Goal: Task Accomplishment & Management: Manage account settings

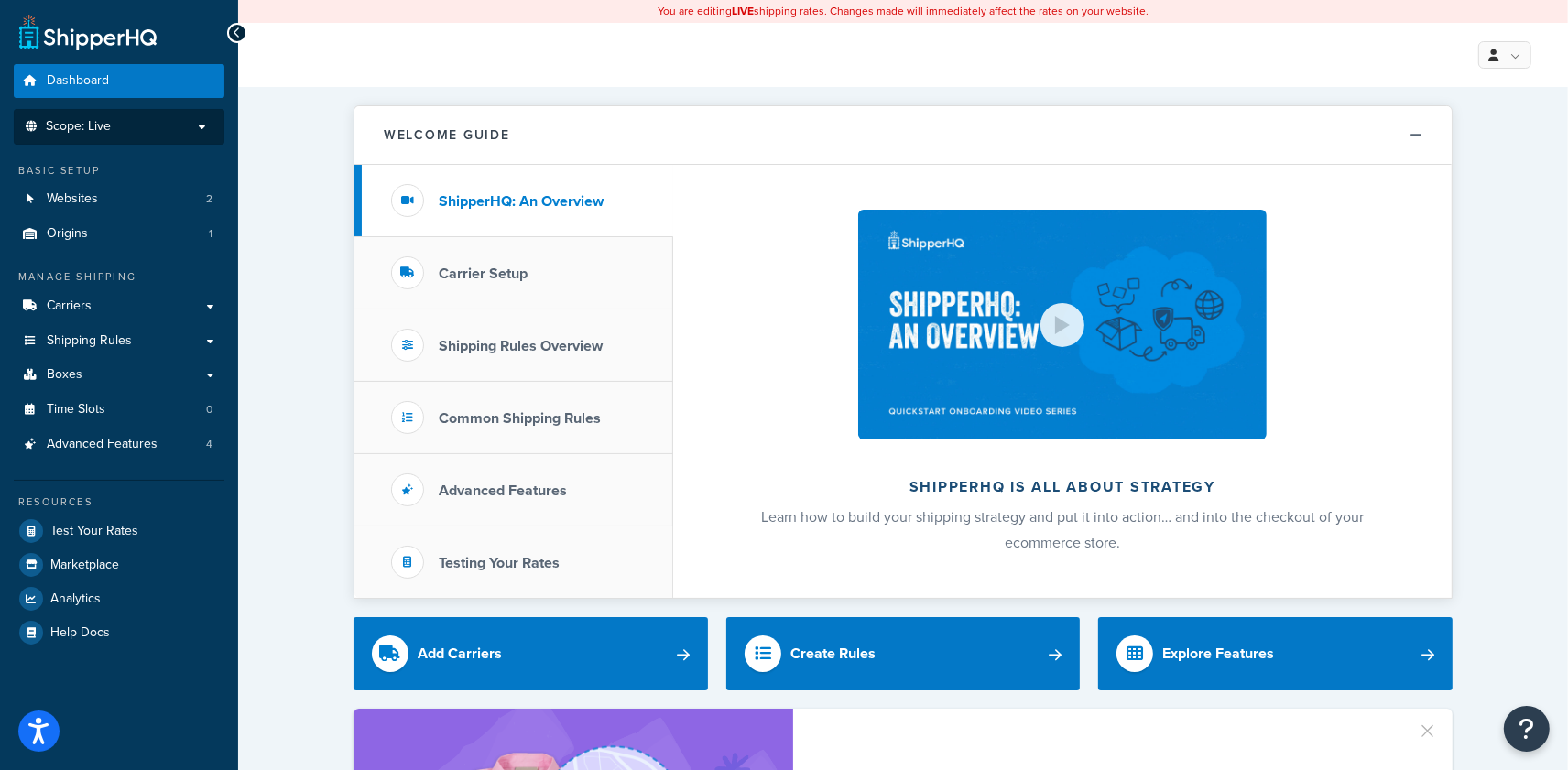
click at [158, 127] on p "Scope: Live" at bounding box center [119, 127] width 194 height 16
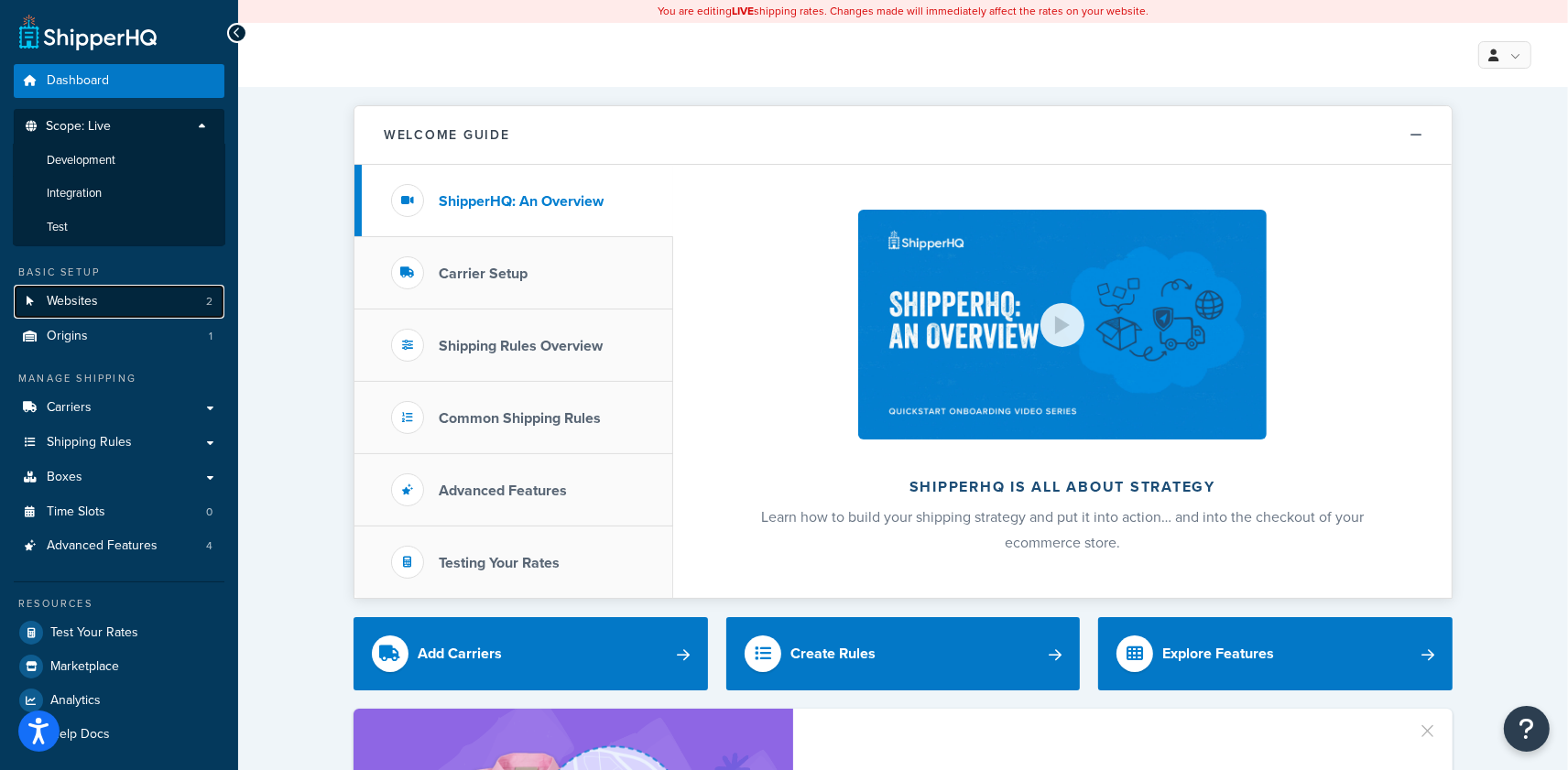
click at [134, 297] on link "Websites 2" at bounding box center [119, 302] width 211 height 34
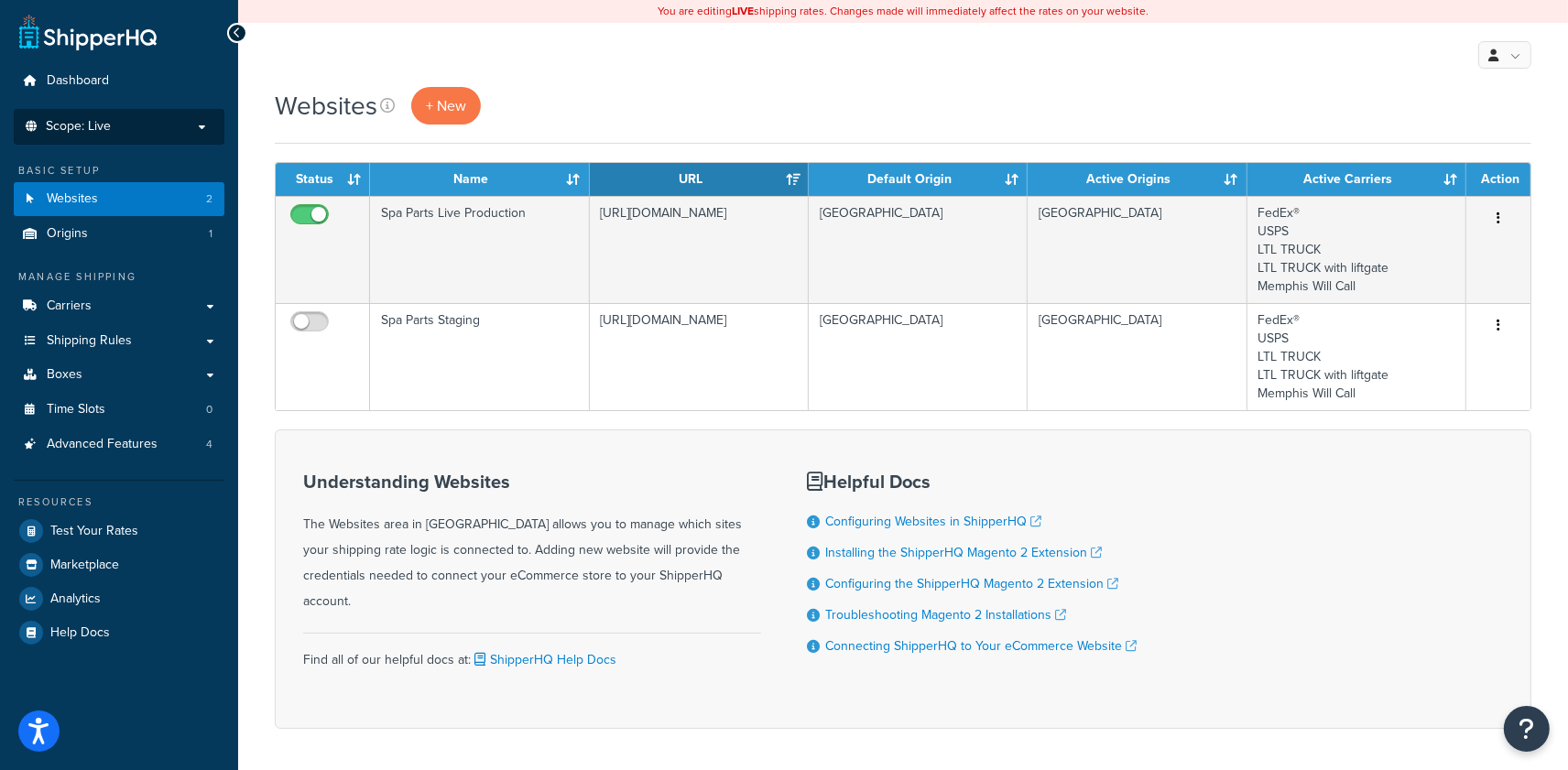
click at [126, 117] on li "Scope: Live Development Integration Test Manage Scopes" at bounding box center [119, 127] width 211 height 36
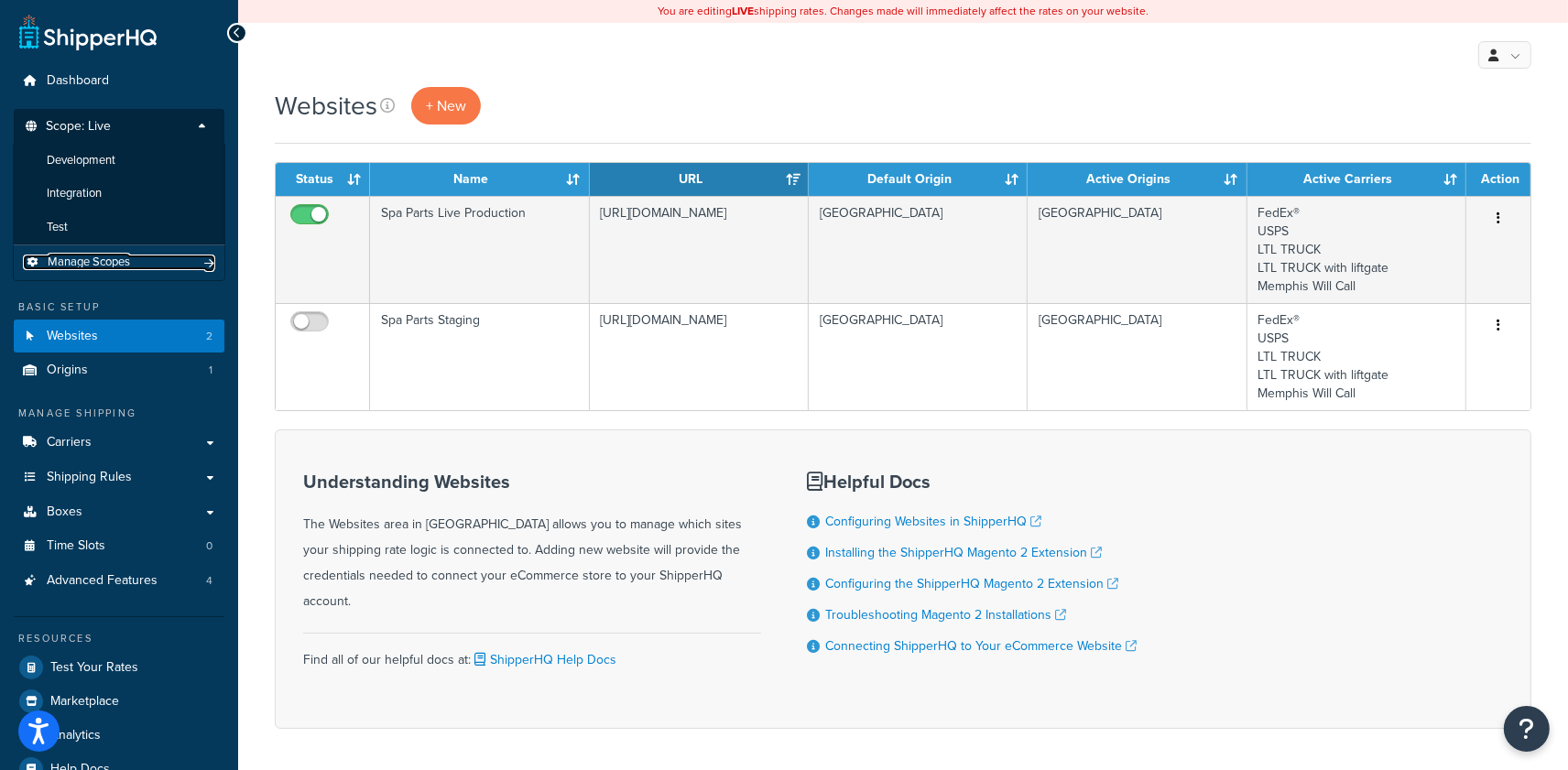
click at [117, 259] on span "Manage Scopes" at bounding box center [89, 263] width 82 height 16
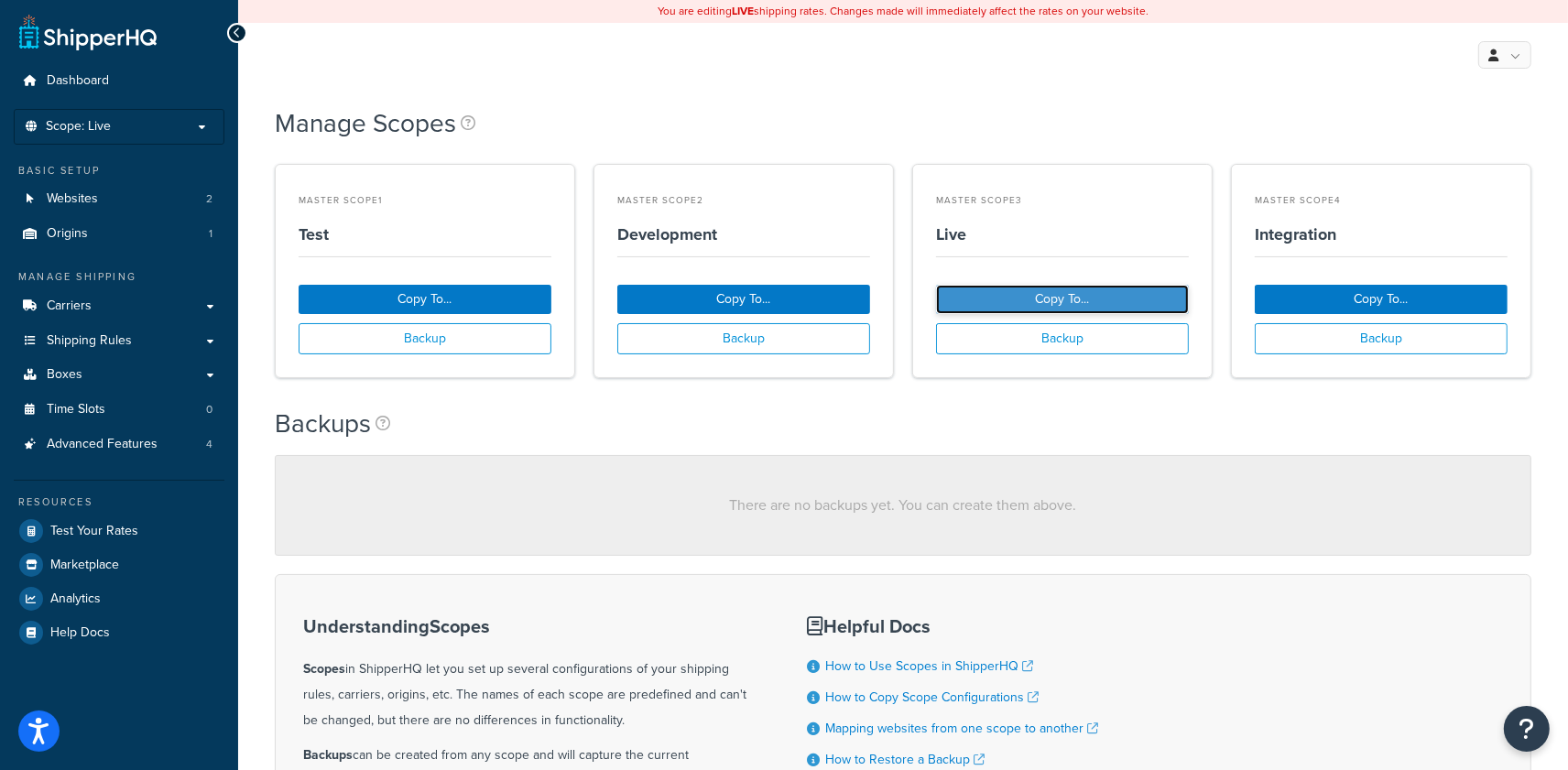
click at [1069, 300] on button "Copy To..." at bounding box center [1062, 299] width 253 height 29
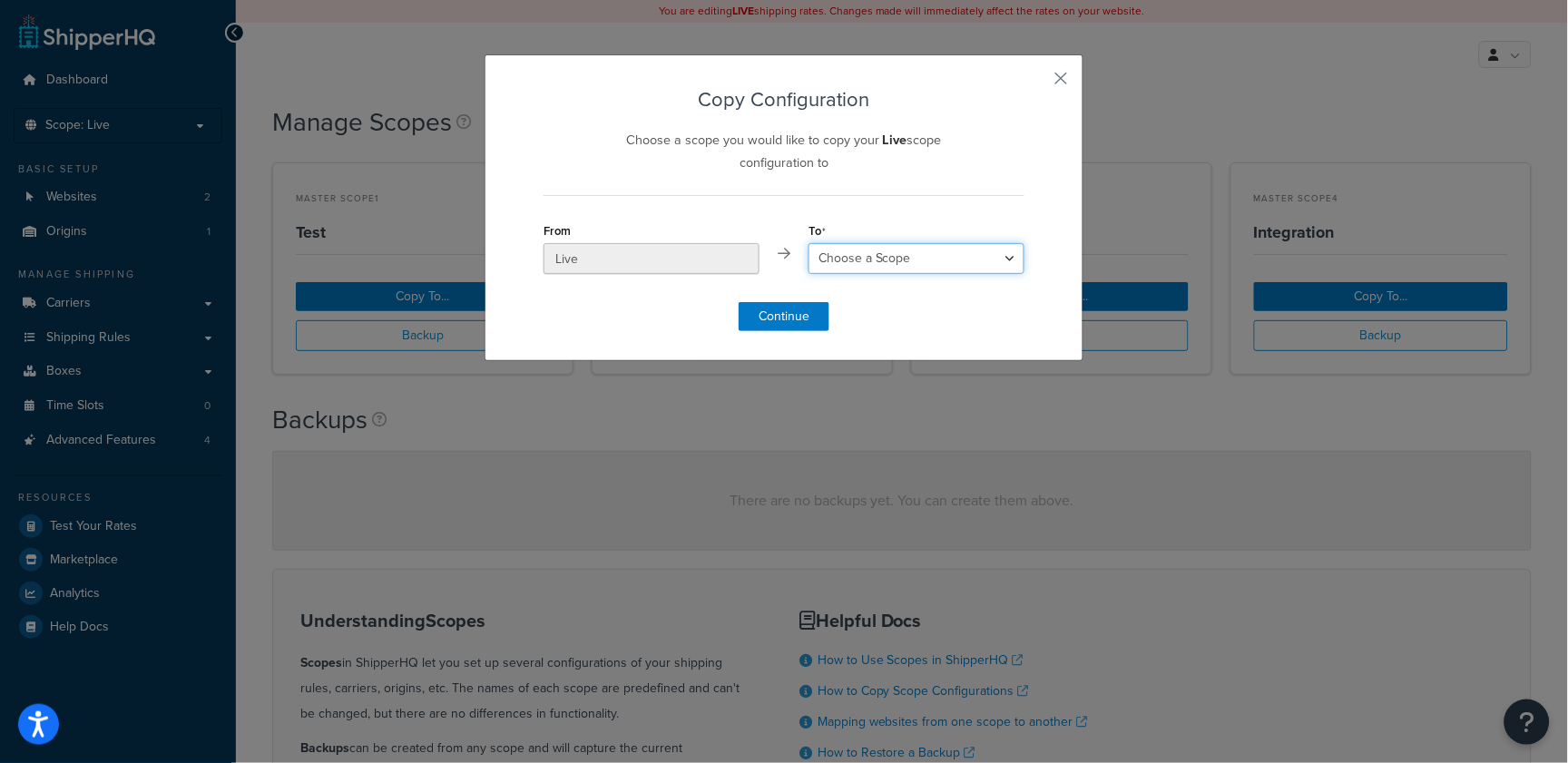
click at [850, 256] on select "Choose a Scope Test Development Integration" at bounding box center [917, 258] width 216 height 31
select select "54418"
click at [809, 244] on select "Choose a Scope Test Development Integration" at bounding box center [917, 258] width 216 height 31
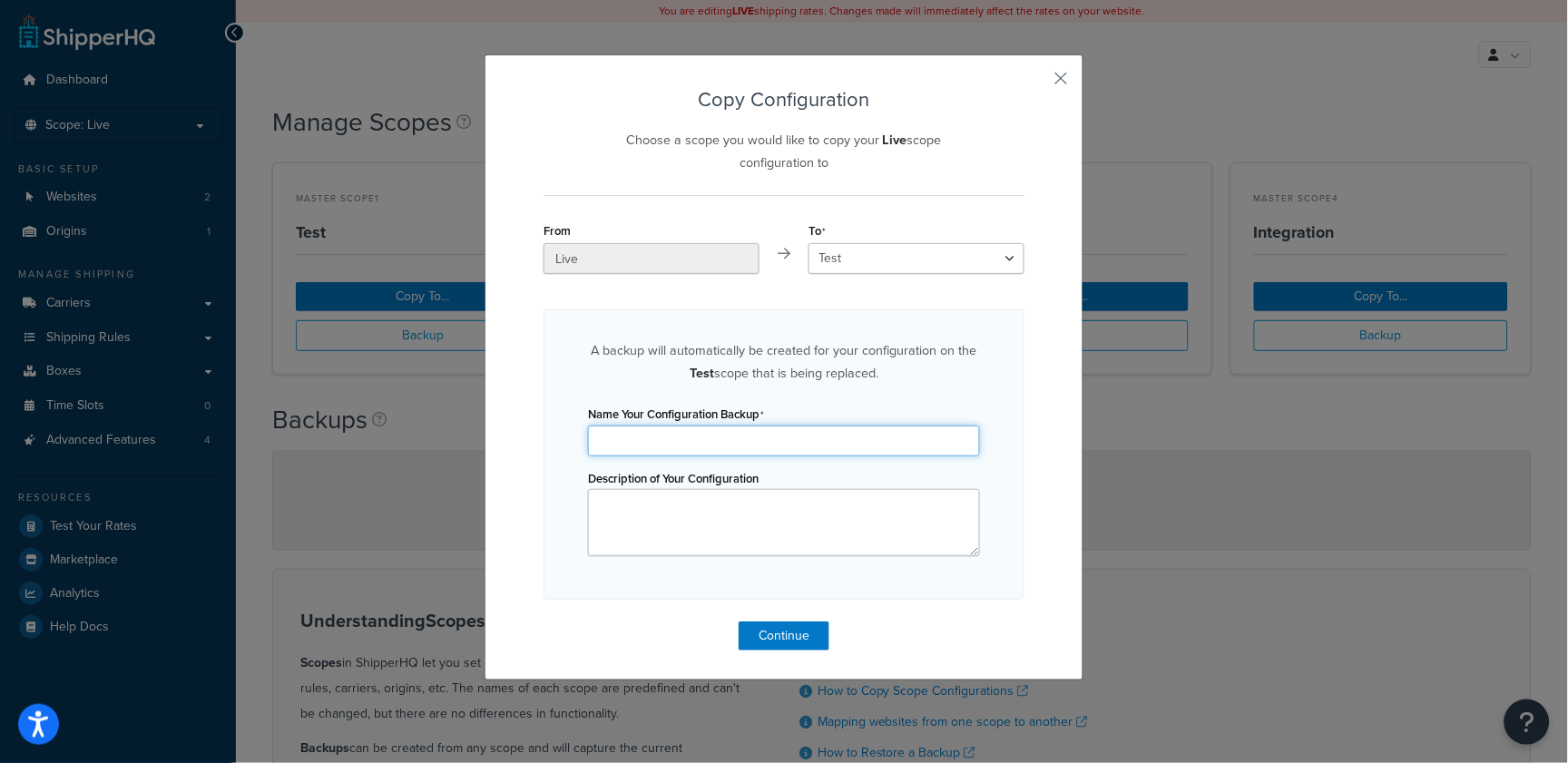
click at [712, 445] on input "Name Your Configuration Backup" at bounding box center [784, 440] width 392 height 31
type input "Live to Test"
click at [689, 519] on textarea "Description of Your Configuration" at bounding box center [784, 523] width 392 height 67
type textarea "Live to Test Sep 4, 2025"
click at [791, 634] on button "Continue" at bounding box center [784, 635] width 91 height 29
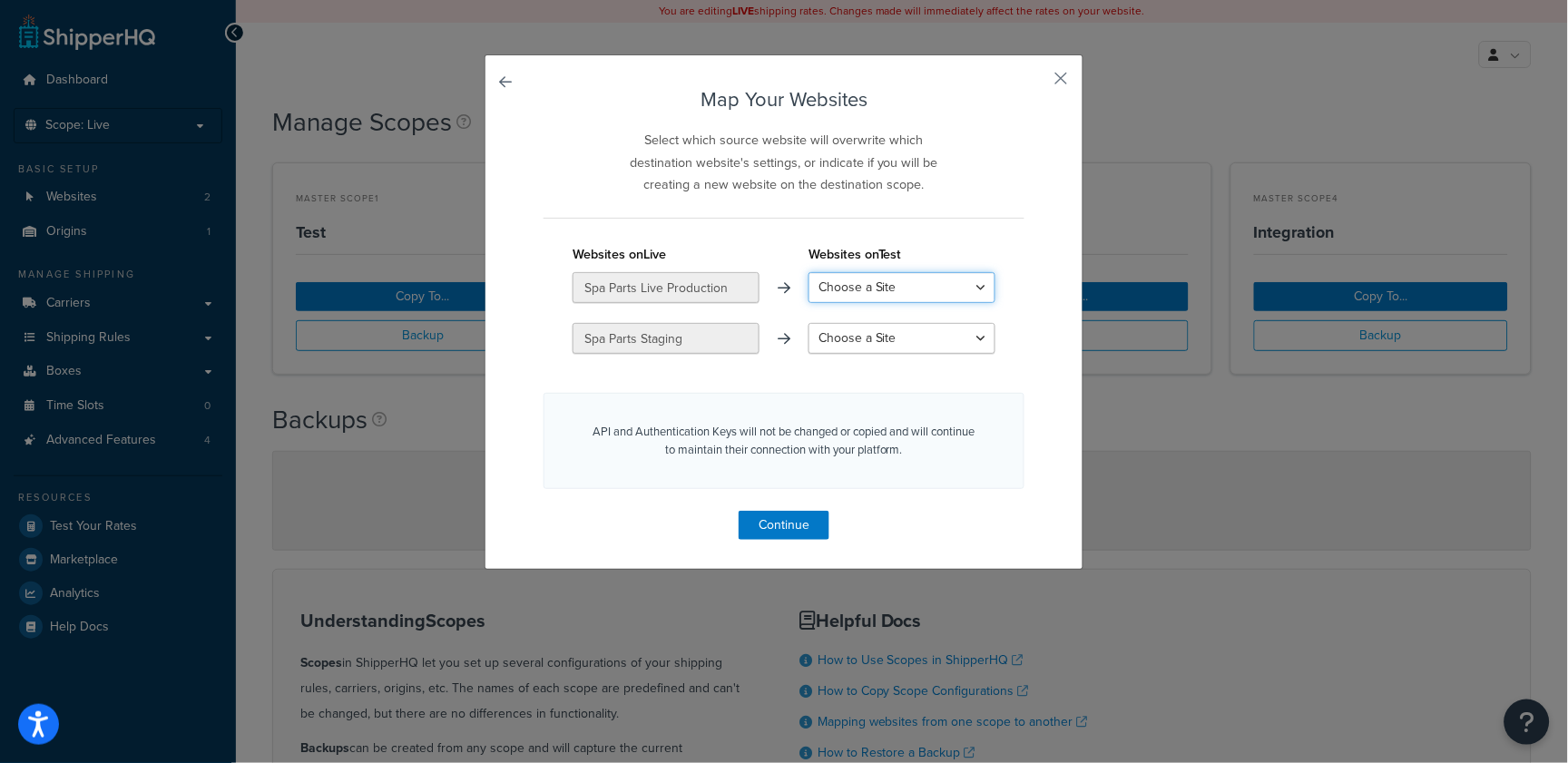
click at [853, 282] on select "Choose a Site Spaparts Staging Spaparts Local CeD local test environment Create…" at bounding box center [902, 287] width 187 height 31
select select "create_new"
click at [809, 272] on select "Choose a Site Spaparts Staging Spaparts Local CeD local test environment Create…" at bounding box center [902, 287] width 187 height 31
click at [852, 339] on select "Choose a Site Spaparts Staging Spaparts Local CeD local test environment Create…" at bounding box center [902, 338] width 187 height 31
select select "create_new"
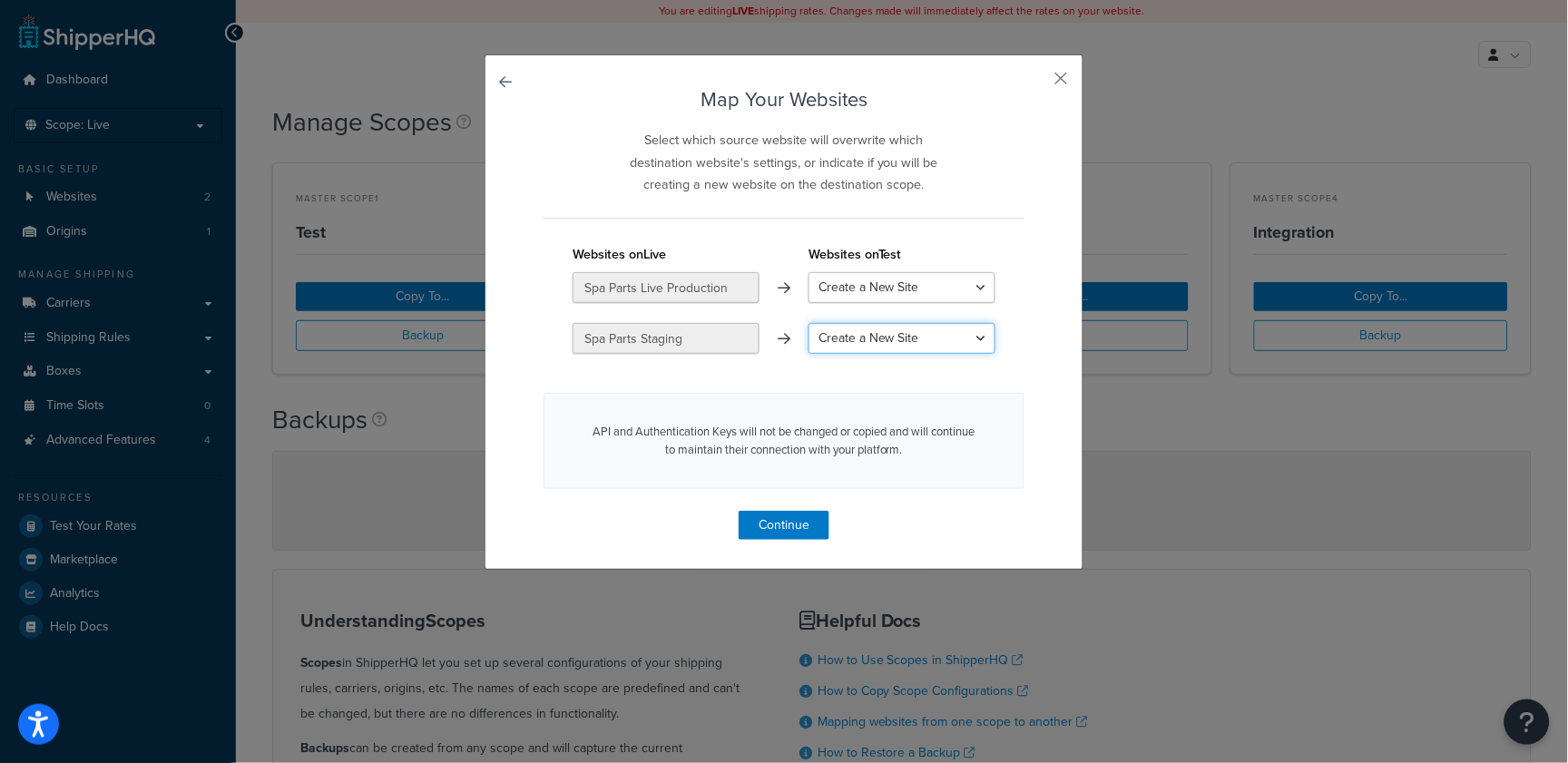
click at [809, 323] on select "Choose a Site Spaparts Staging Spaparts Local CeD local test environment Create…" at bounding box center [902, 338] width 187 height 31
click at [761, 531] on button "Continue" at bounding box center [784, 525] width 91 height 29
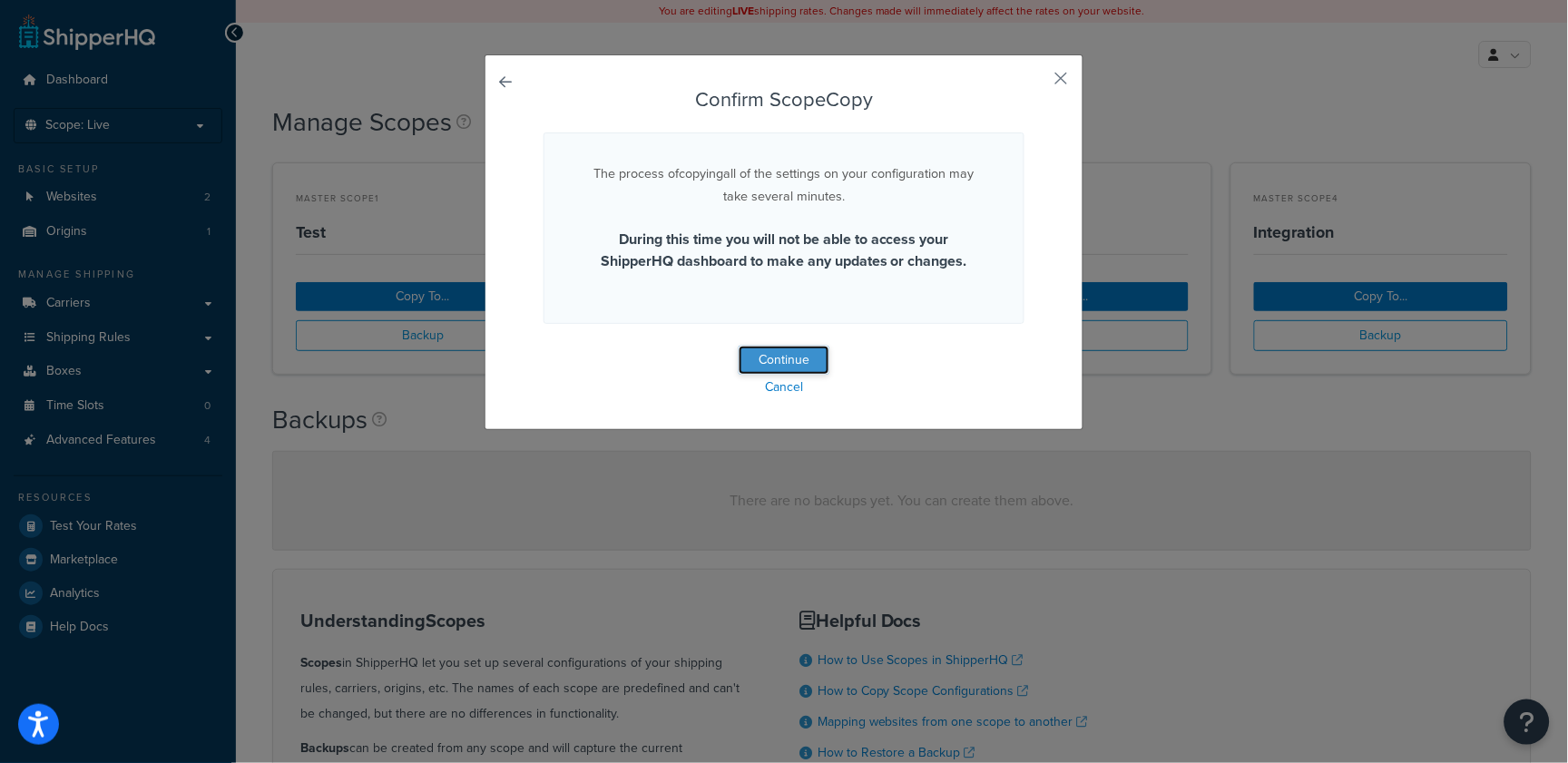
click at [776, 359] on button "Continue" at bounding box center [784, 360] width 91 height 29
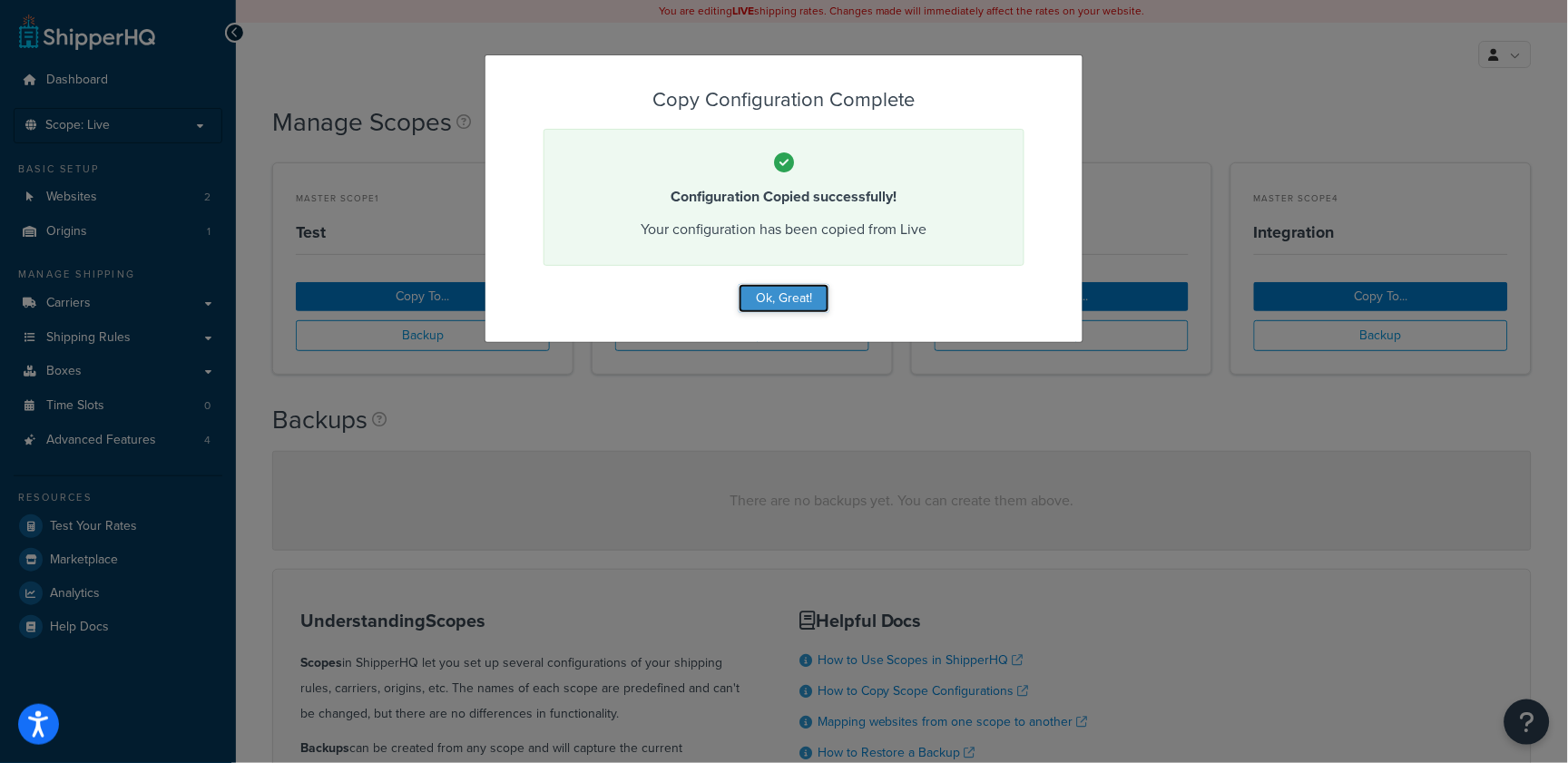
click at [780, 297] on button "Ok, Great!" at bounding box center [784, 298] width 91 height 29
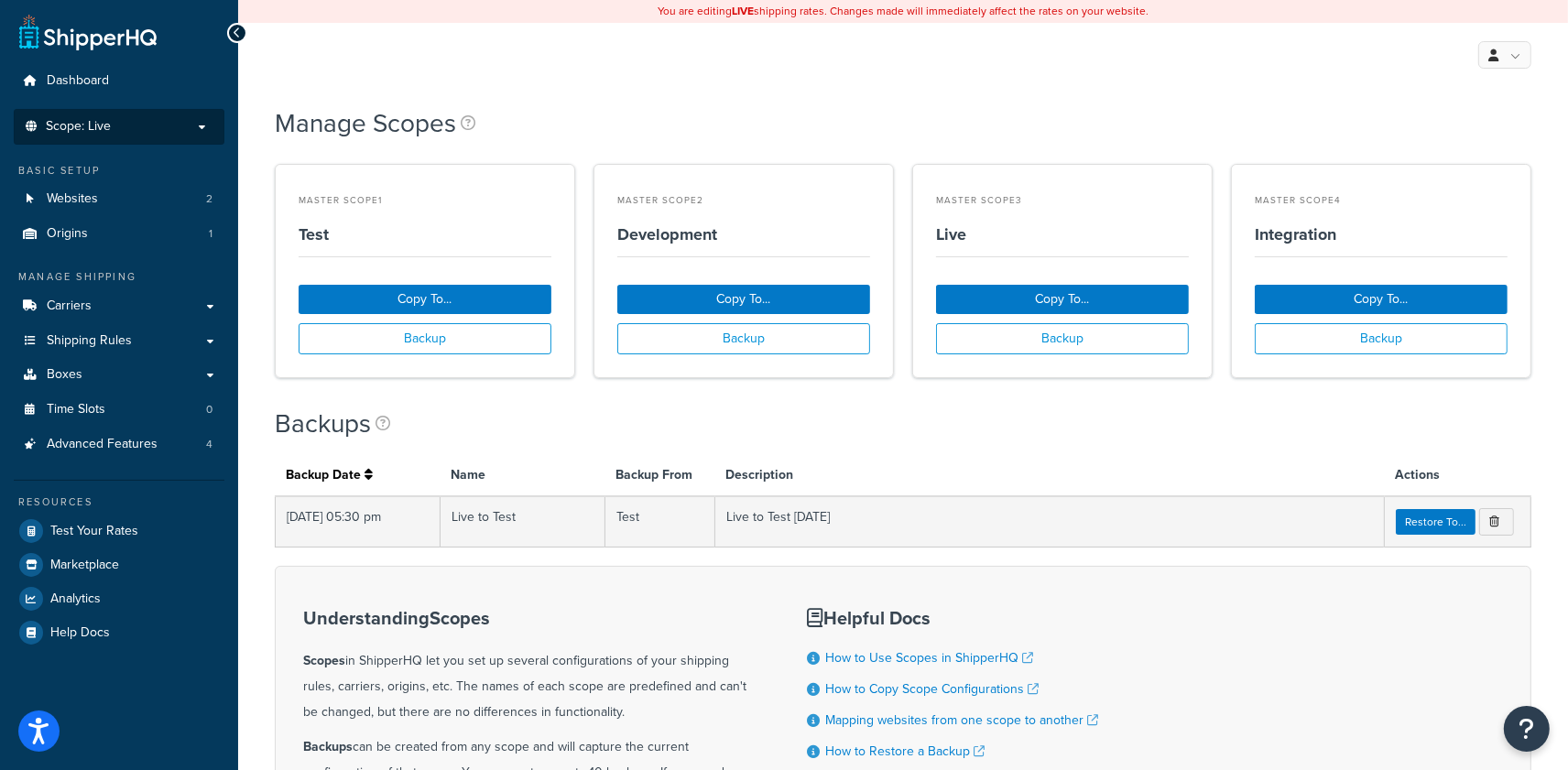
click at [147, 120] on p "Scope: Live" at bounding box center [119, 127] width 194 height 16
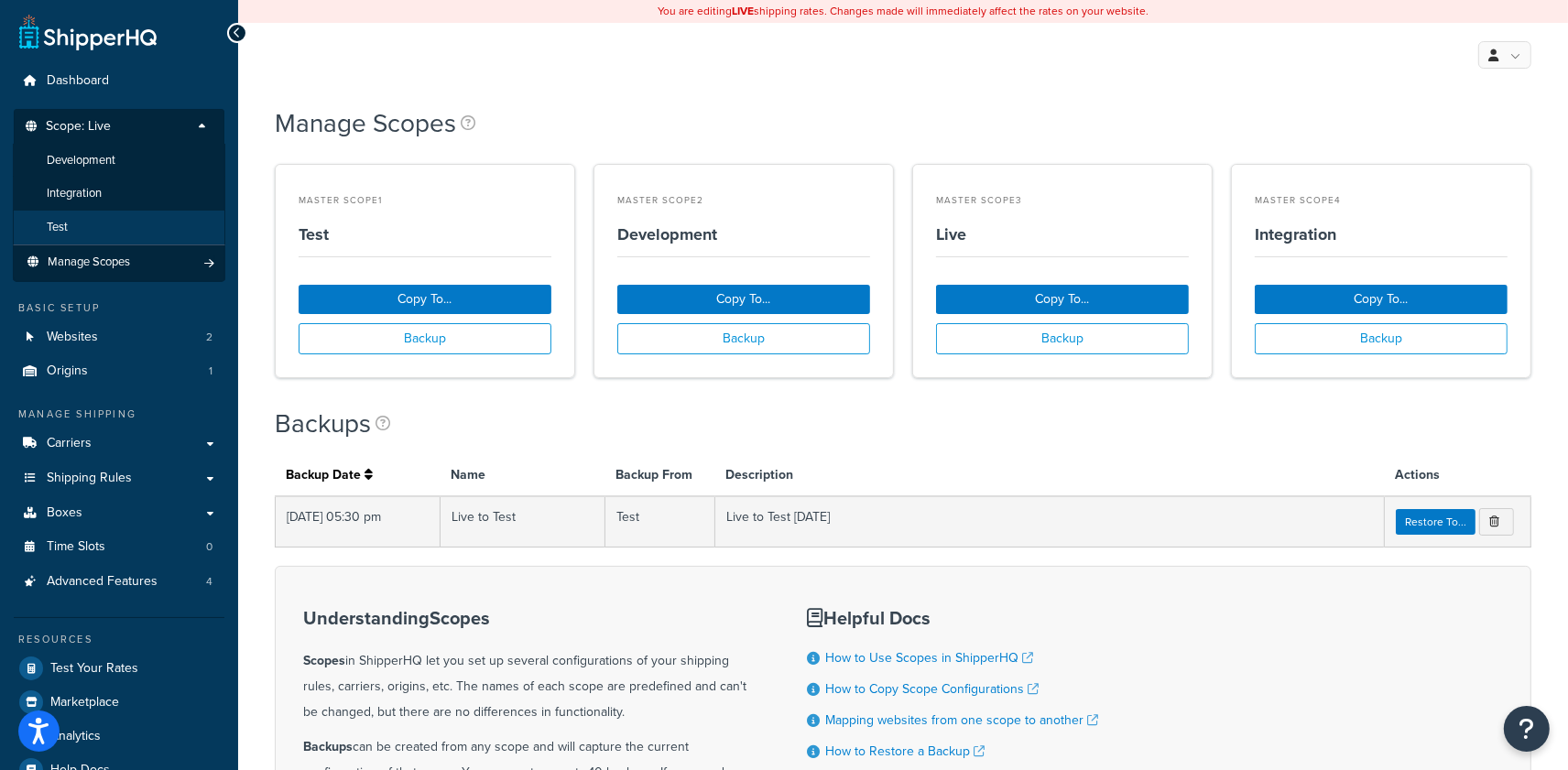
click at [82, 225] on li "Test" at bounding box center [119, 228] width 212 height 34
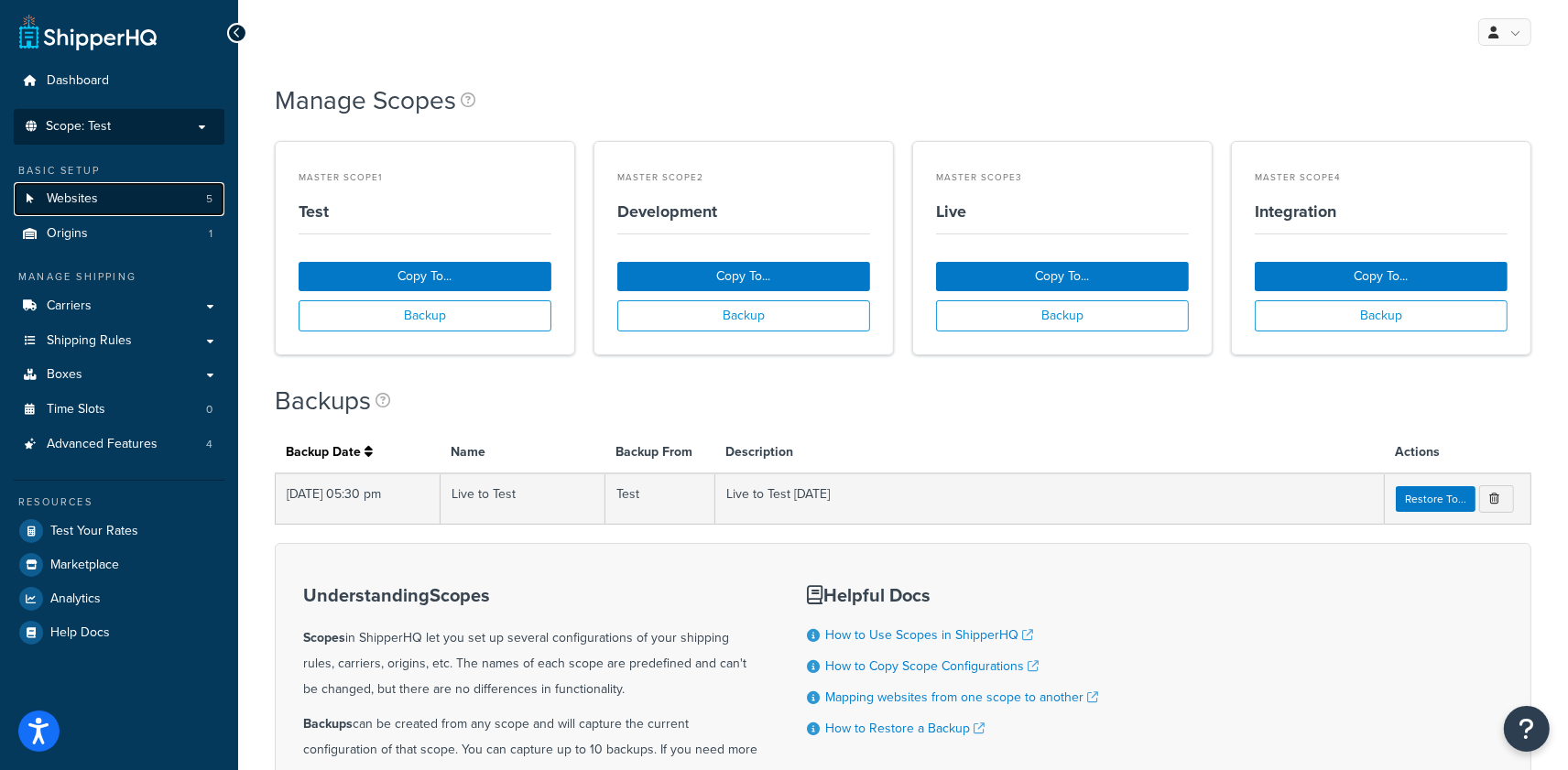
click at [103, 203] on link "Websites 5" at bounding box center [119, 199] width 211 height 34
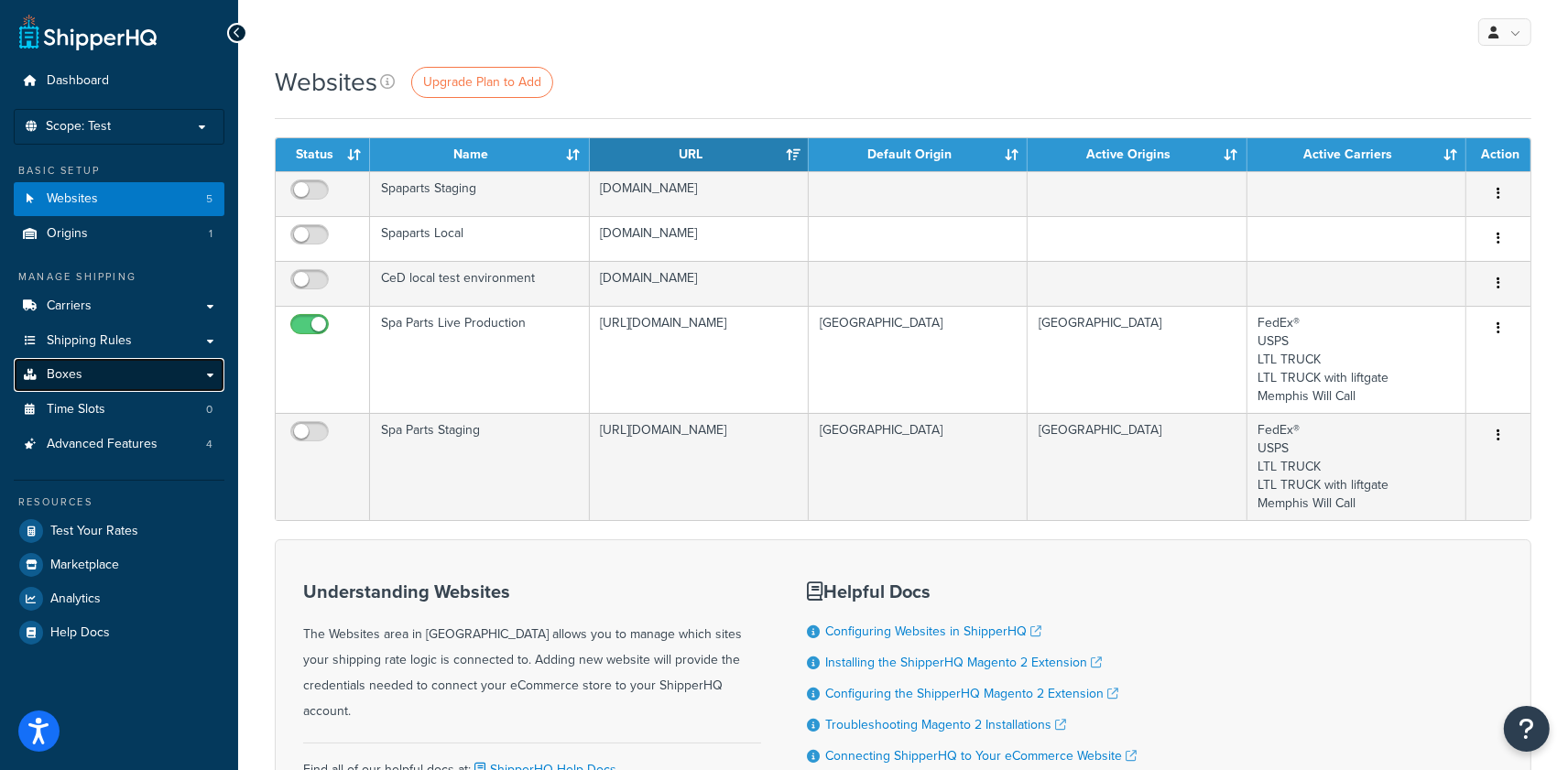
click at [129, 374] on link "Boxes" at bounding box center [119, 375] width 211 height 34
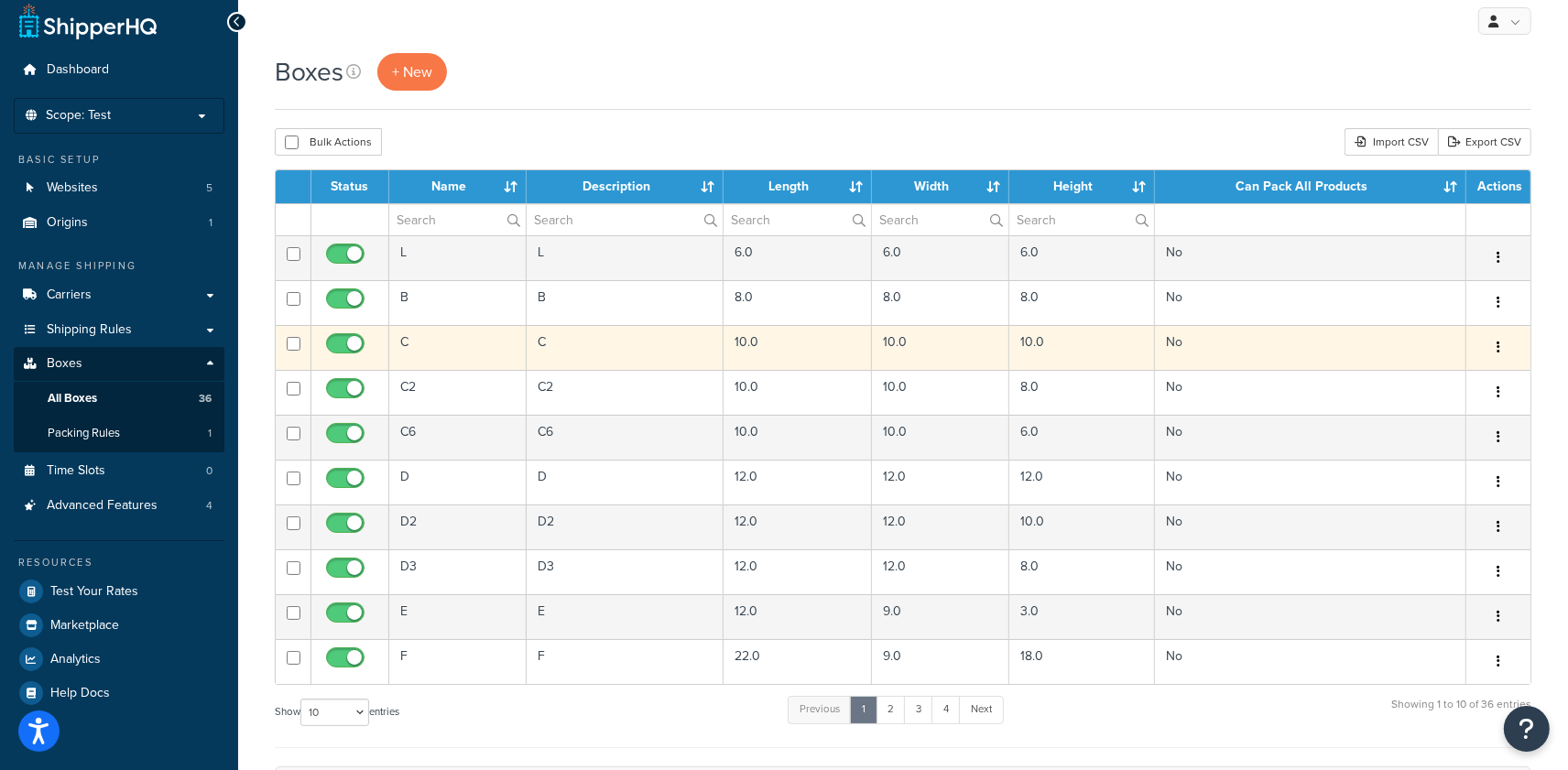
scroll to position [35, 0]
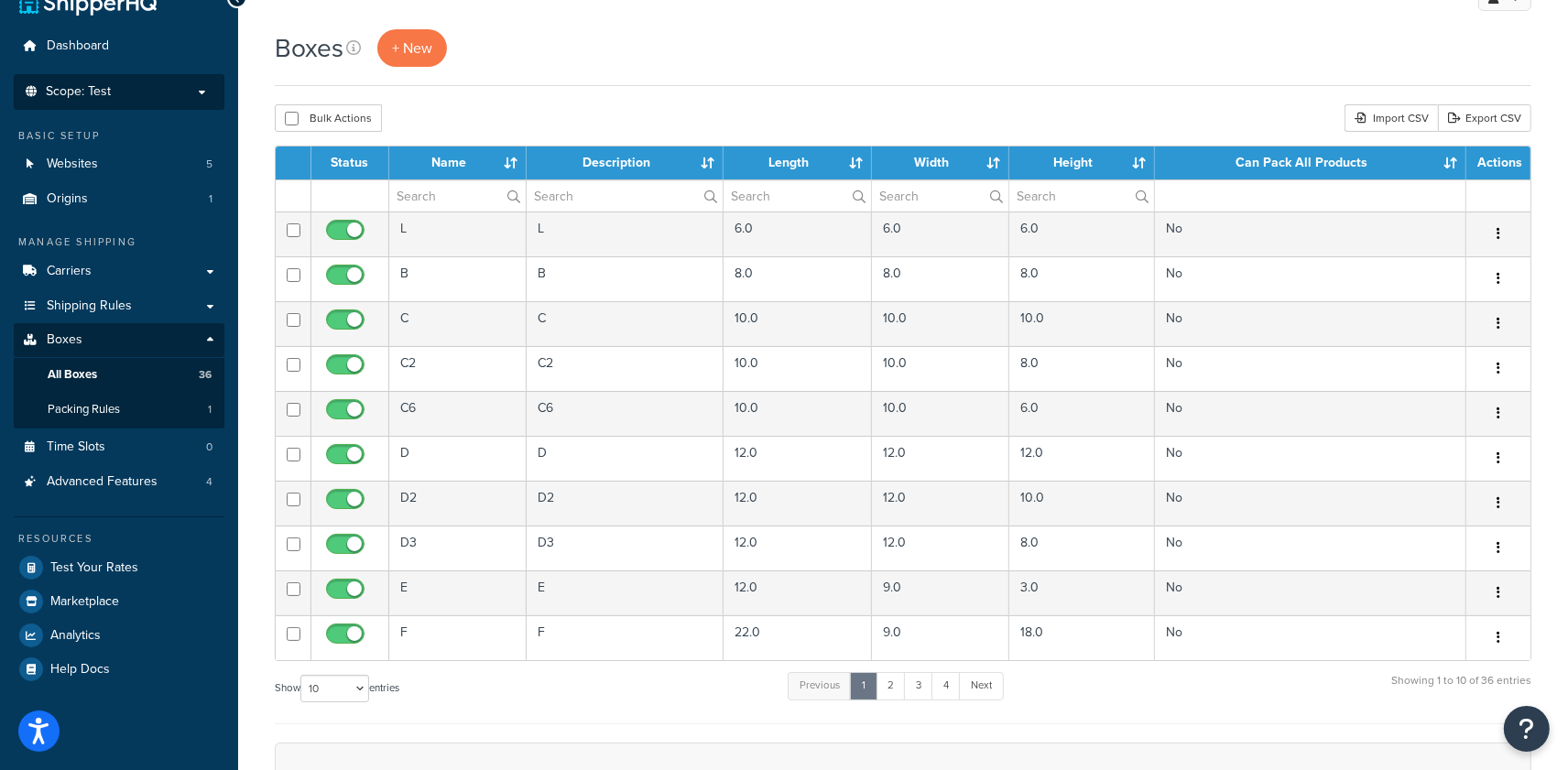
click at [180, 78] on li "Scope: Test Live Development Integration Manage Scopes" at bounding box center [119, 92] width 211 height 36
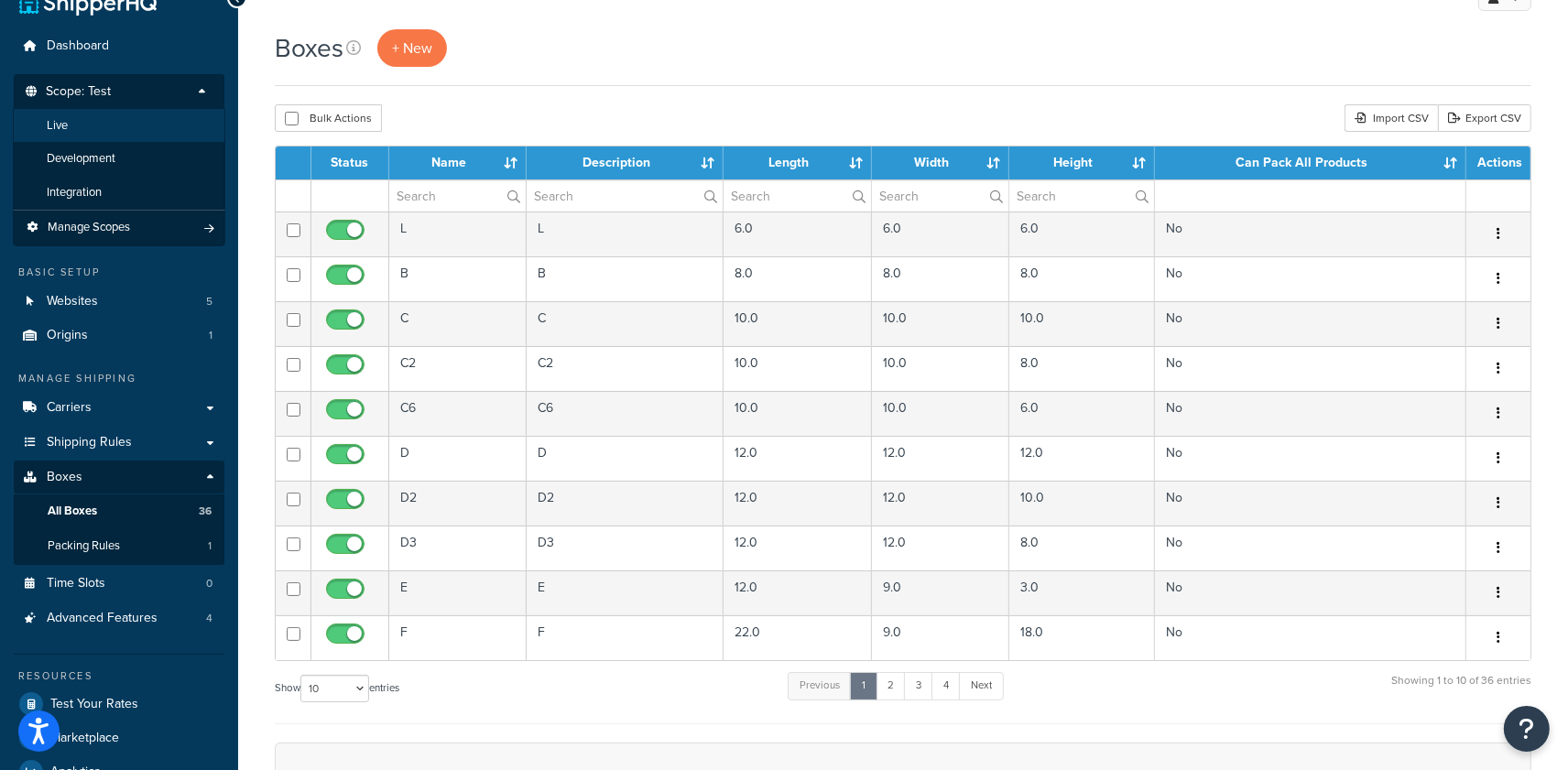
click at [158, 125] on li "Live" at bounding box center [119, 126] width 212 height 34
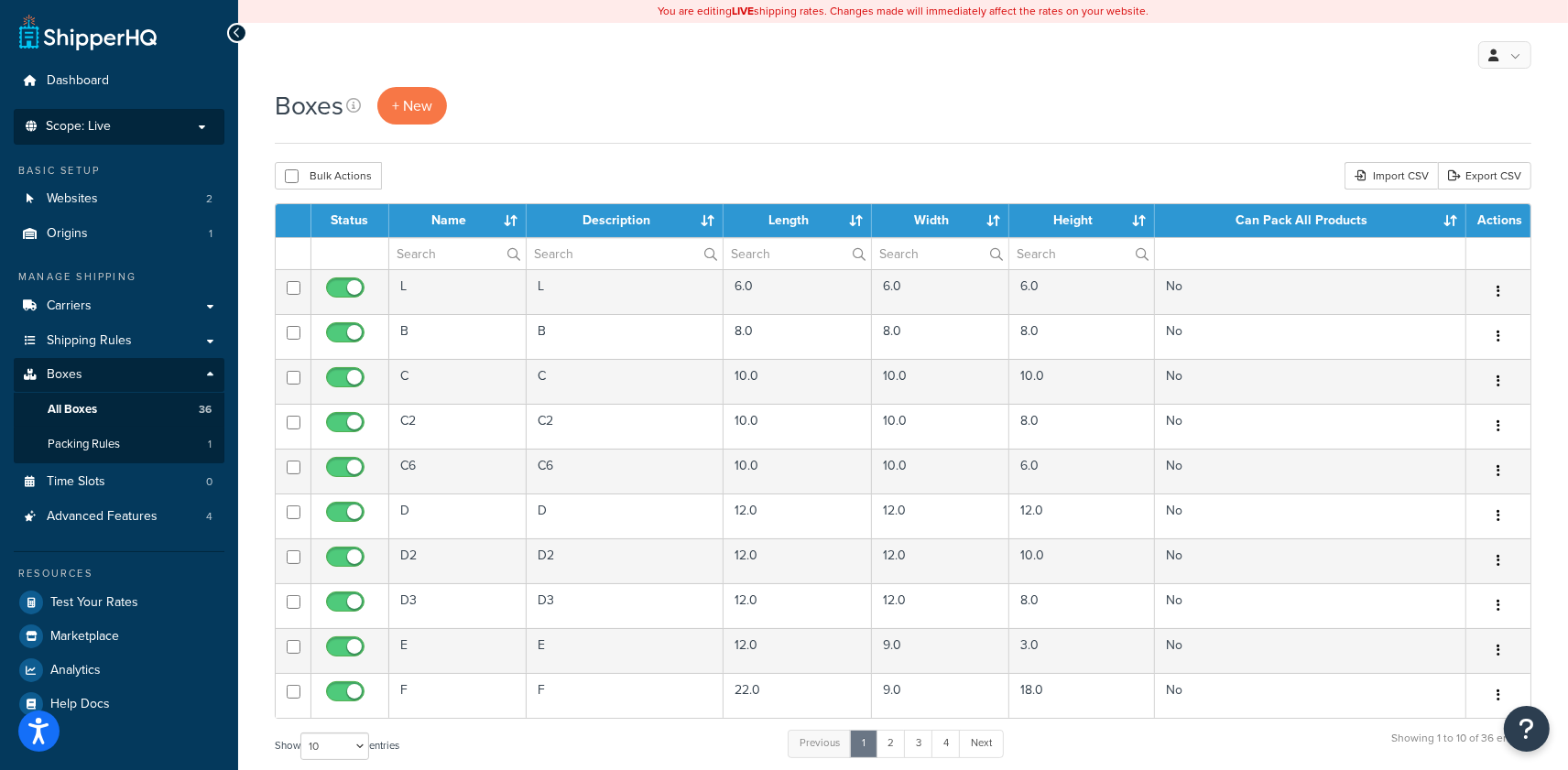
click at [176, 116] on li "Scope: Live Development Integration Test Manage Scopes" at bounding box center [119, 127] width 211 height 36
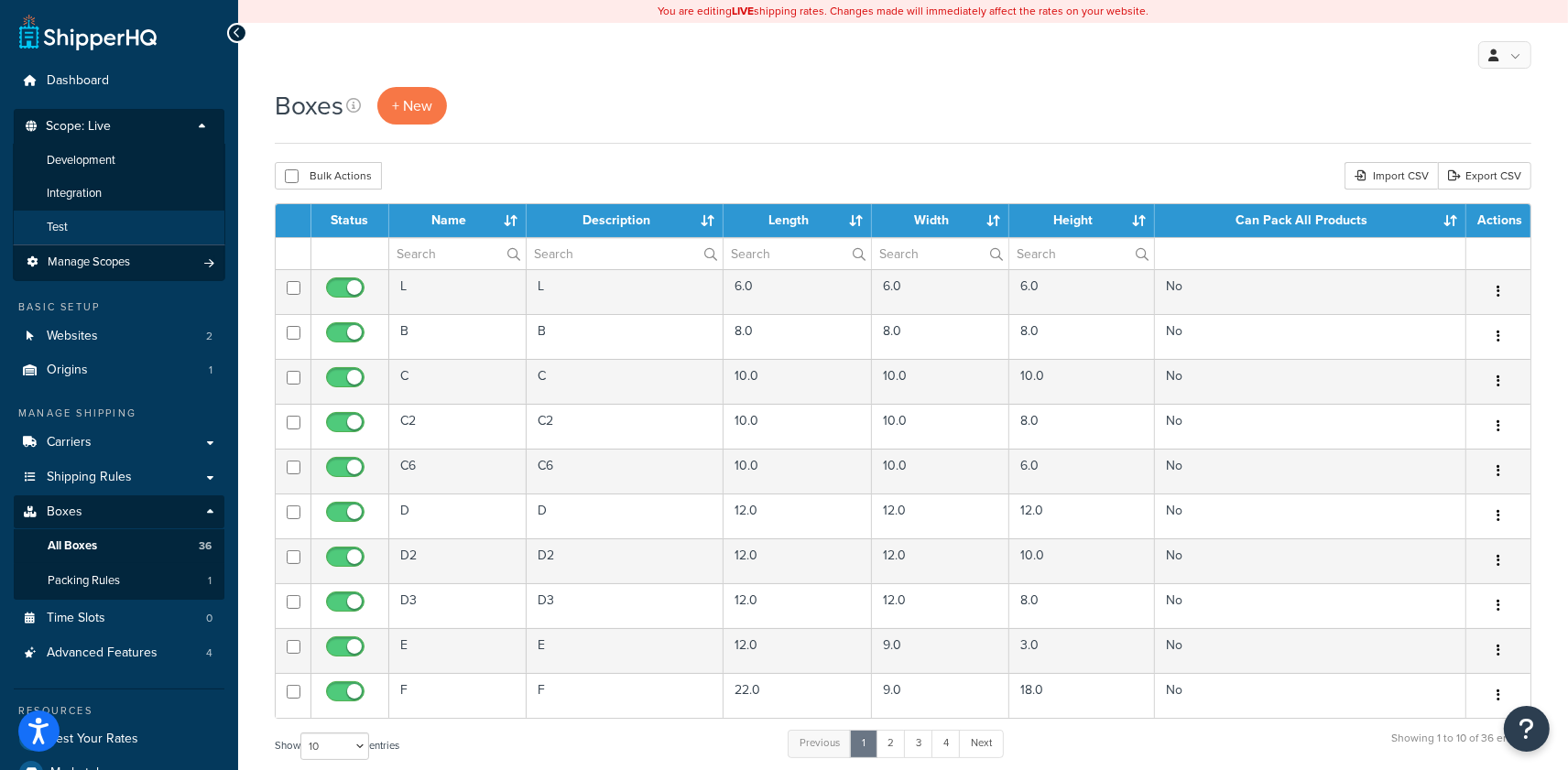
click at [125, 223] on li "Test" at bounding box center [119, 228] width 212 height 34
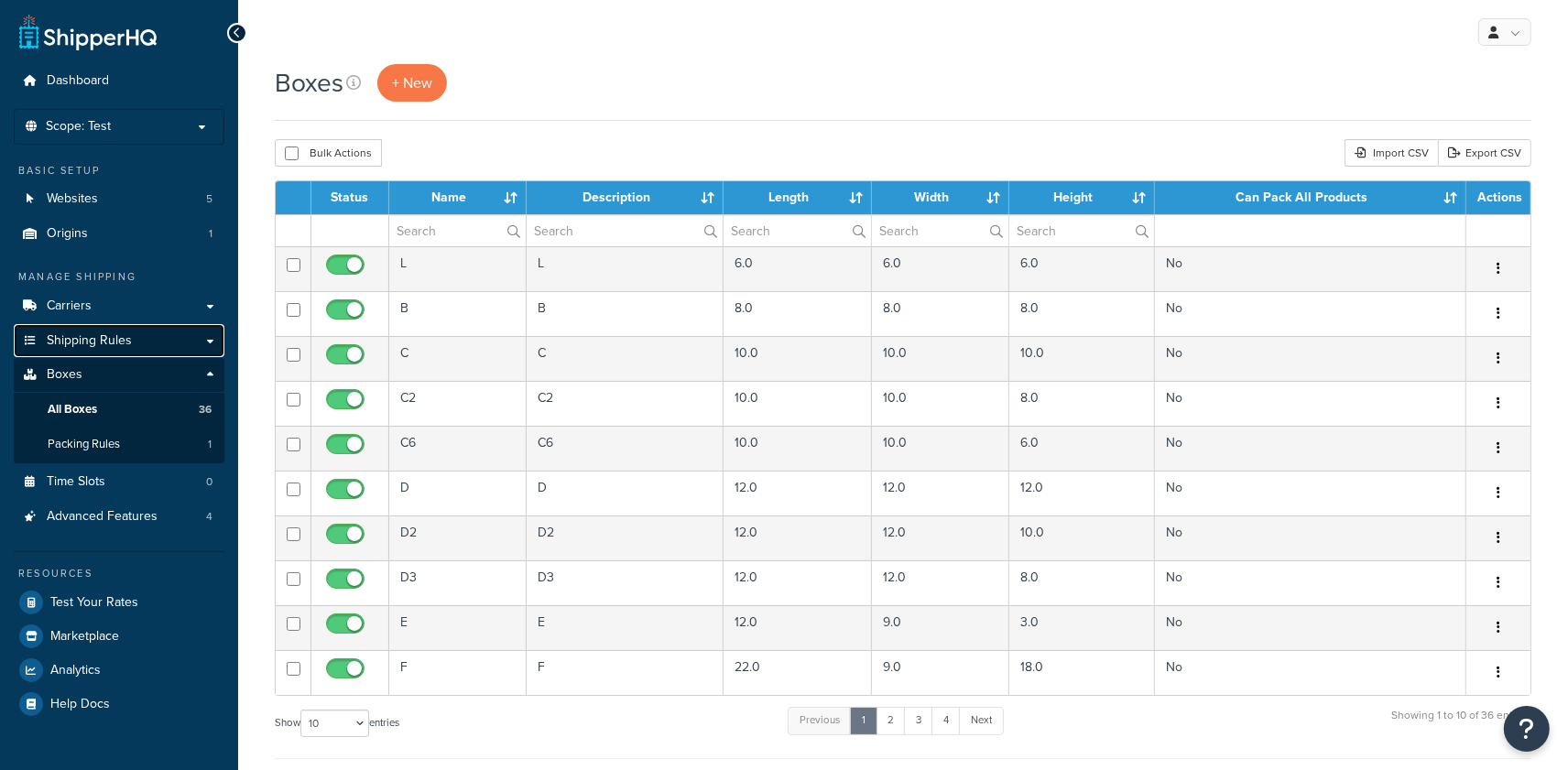
click at [115, 336] on span "Shipping Rules" at bounding box center [89, 341] width 85 height 16
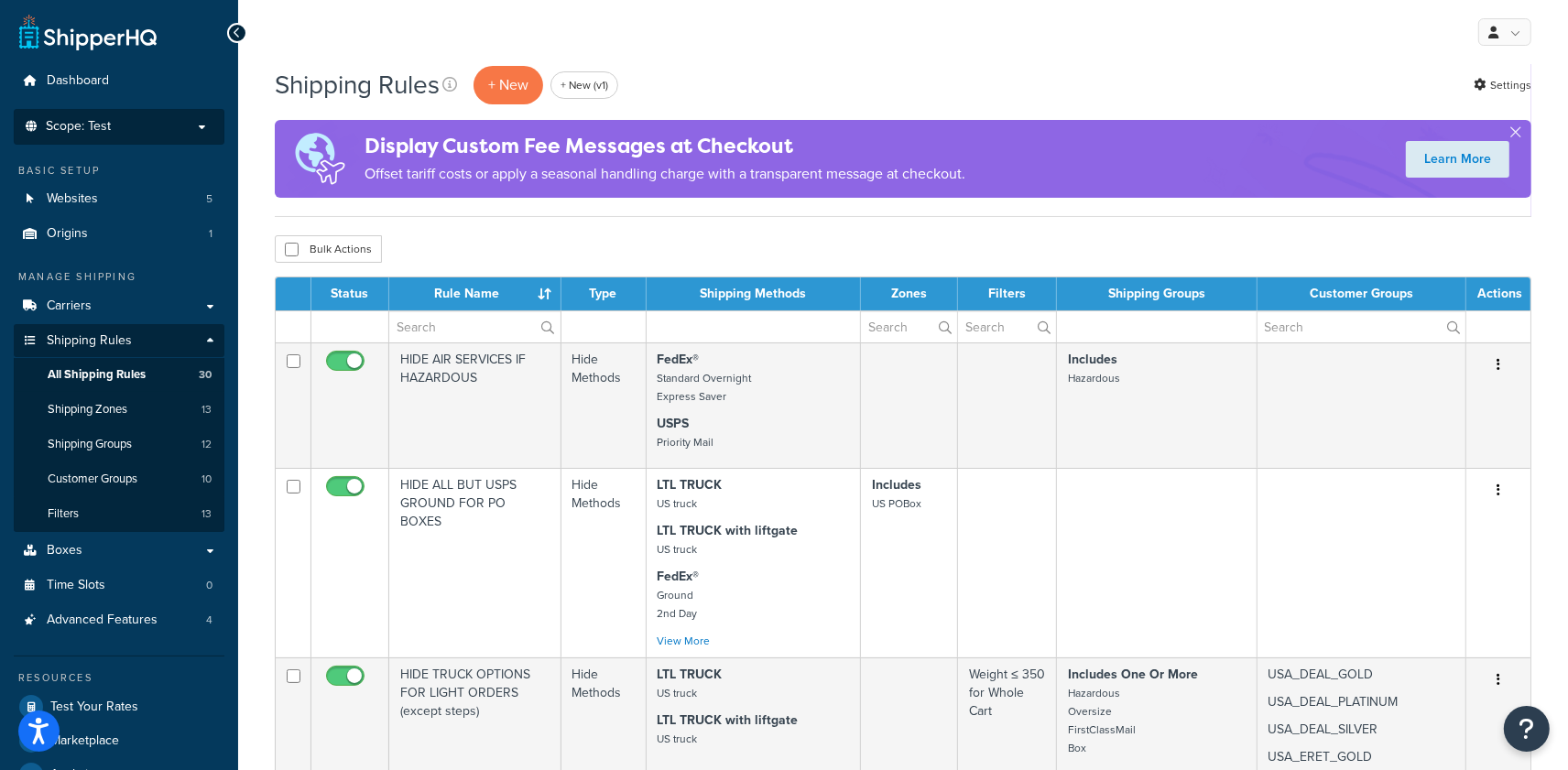
click at [190, 137] on li "Scope: Test Live Development Integration" at bounding box center [119, 127] width 211 height 36
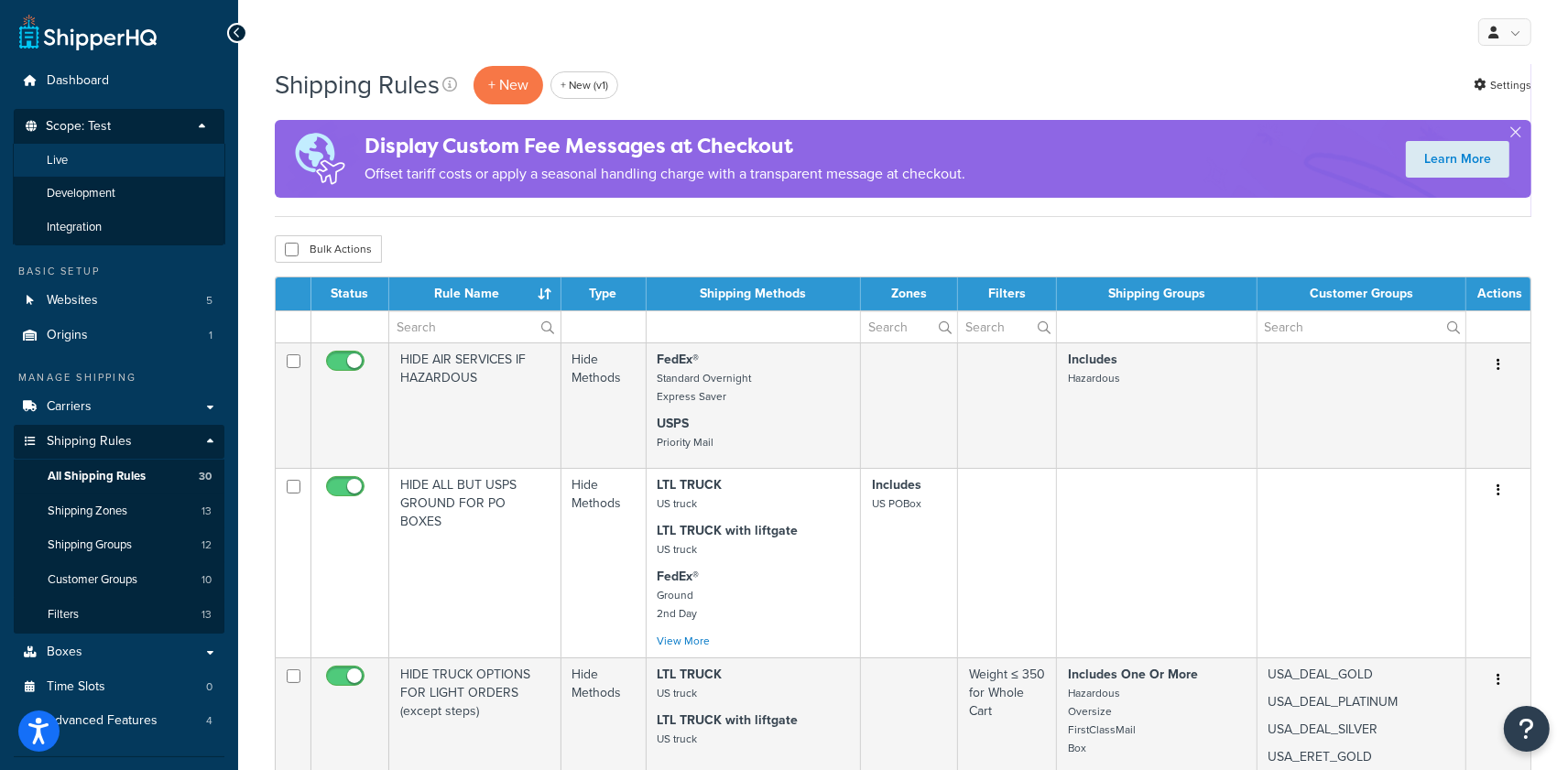
click at [155, 171] on li "Live" at bounding box center [119, 161] width 212 height 34
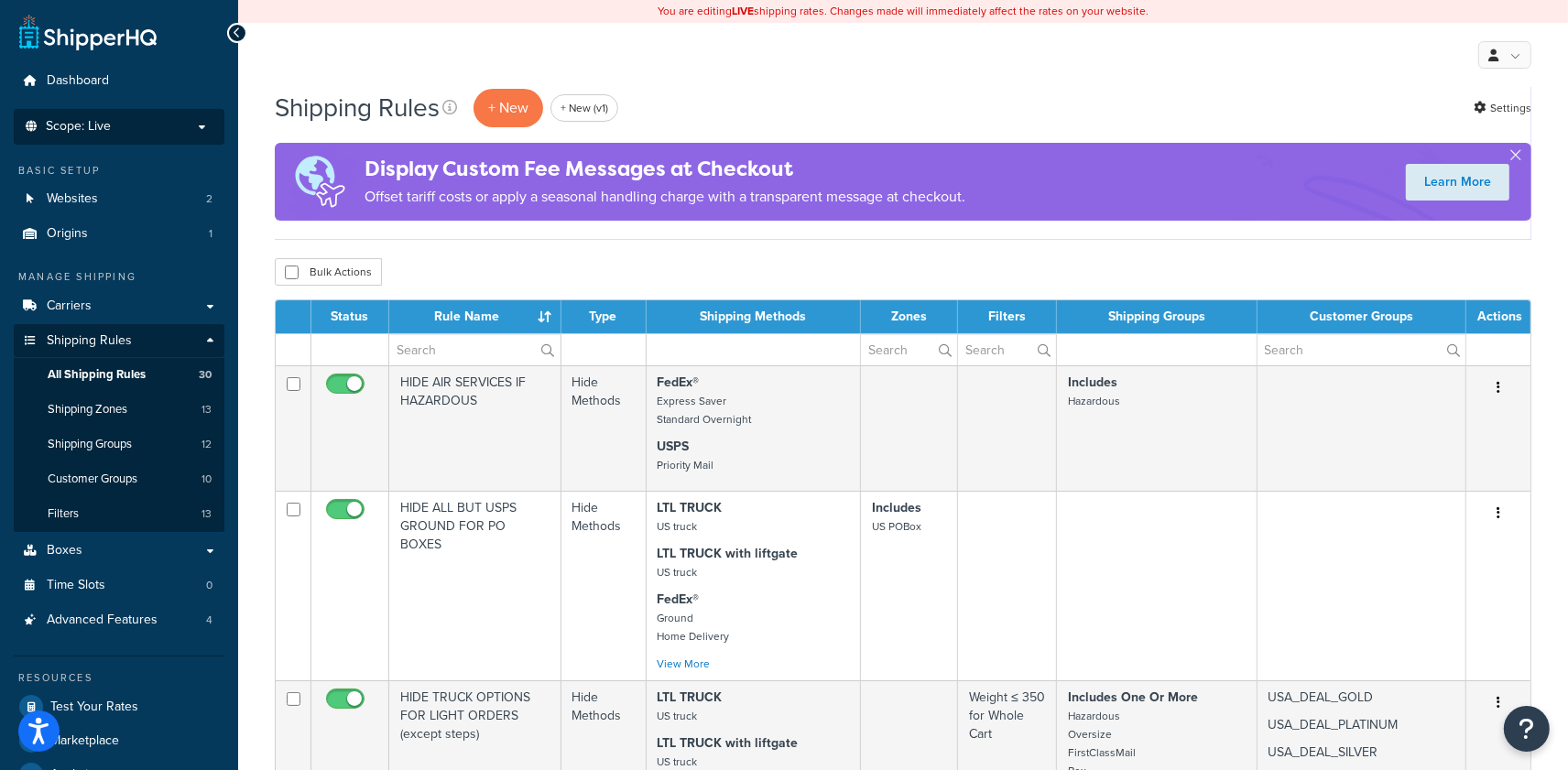
click at [170, 124] on p "Scope: Live" at bounding box center [119, 127] width 194 height 16
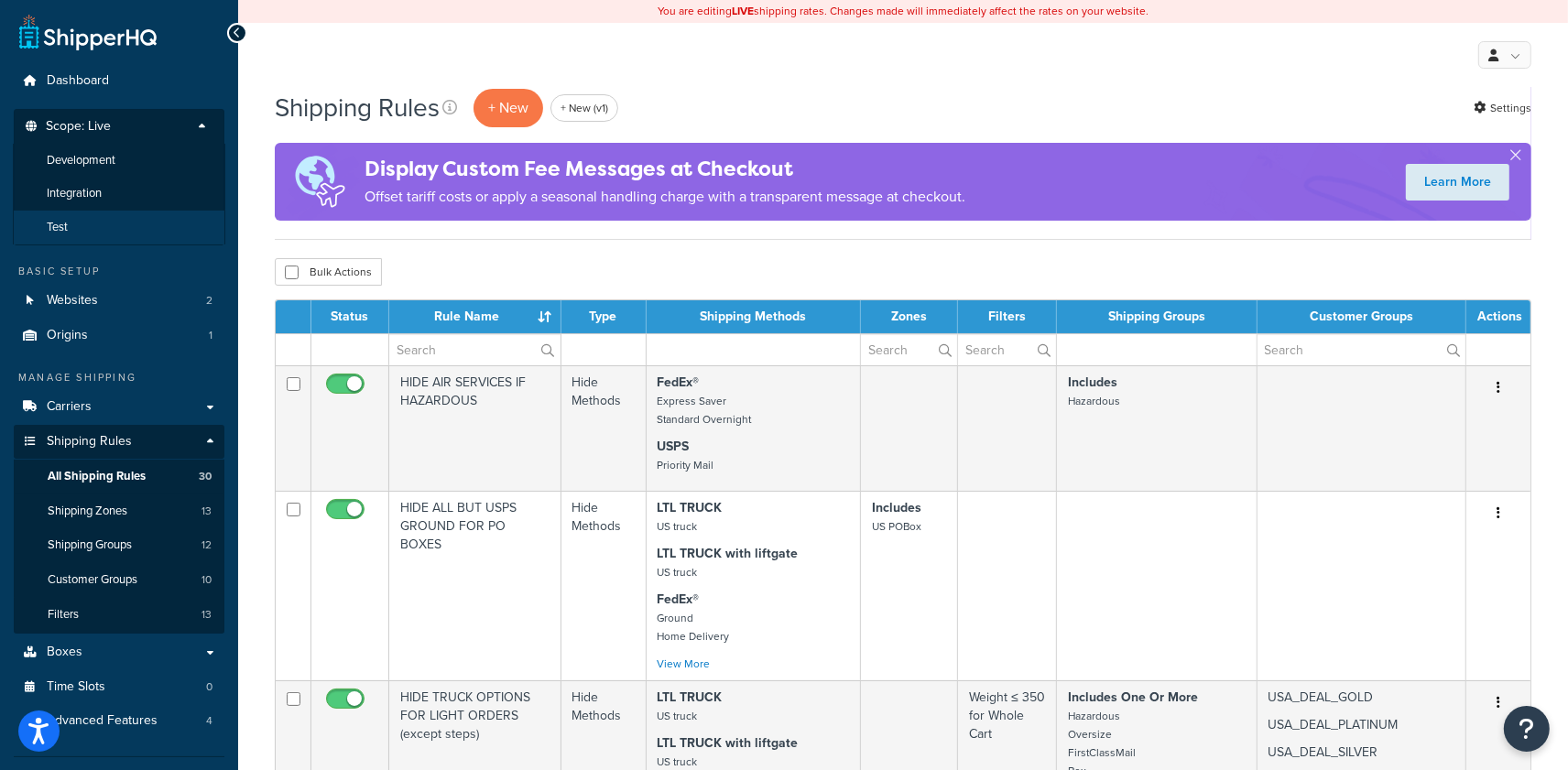
click at [126, 223] on li "Test" at bounding box center [119, 228] width 212 height 34
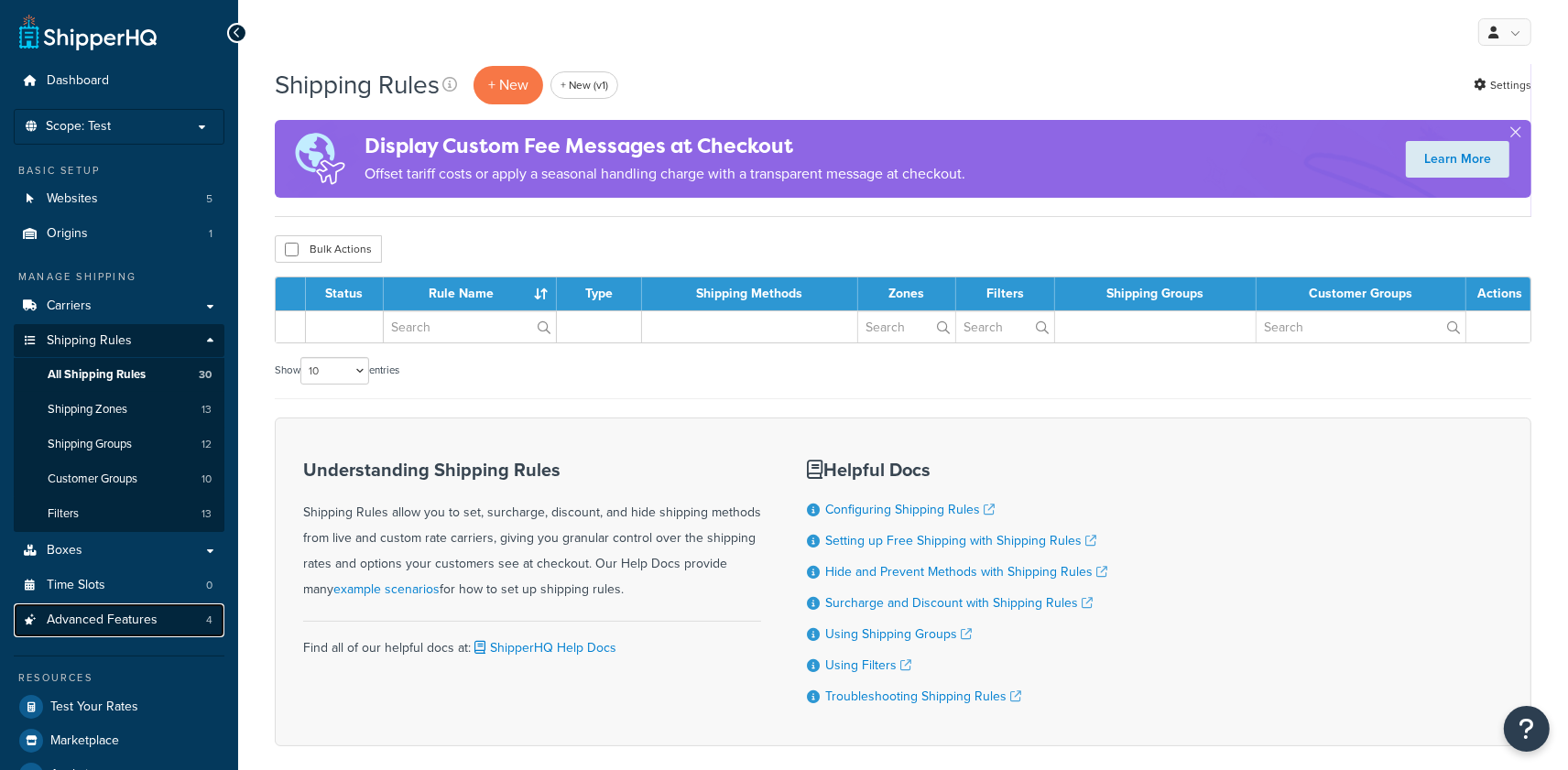
click at [110, 619] on span "Advanced Features" at bounding box center [102, 621] width 111 height 16
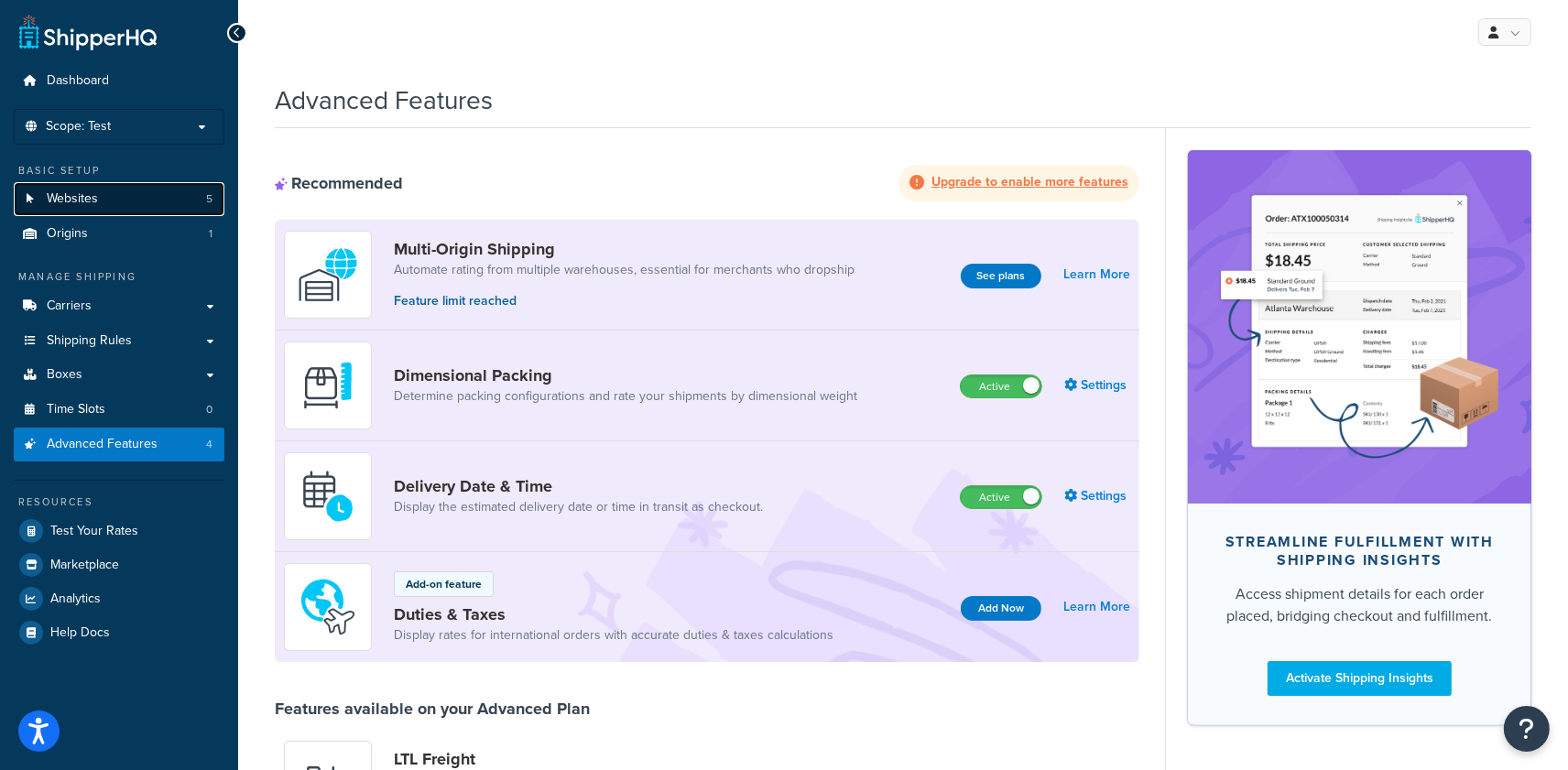
click at [106, 193] on link "Websites 5" at bounding box center [119, 199] width 211 height 34
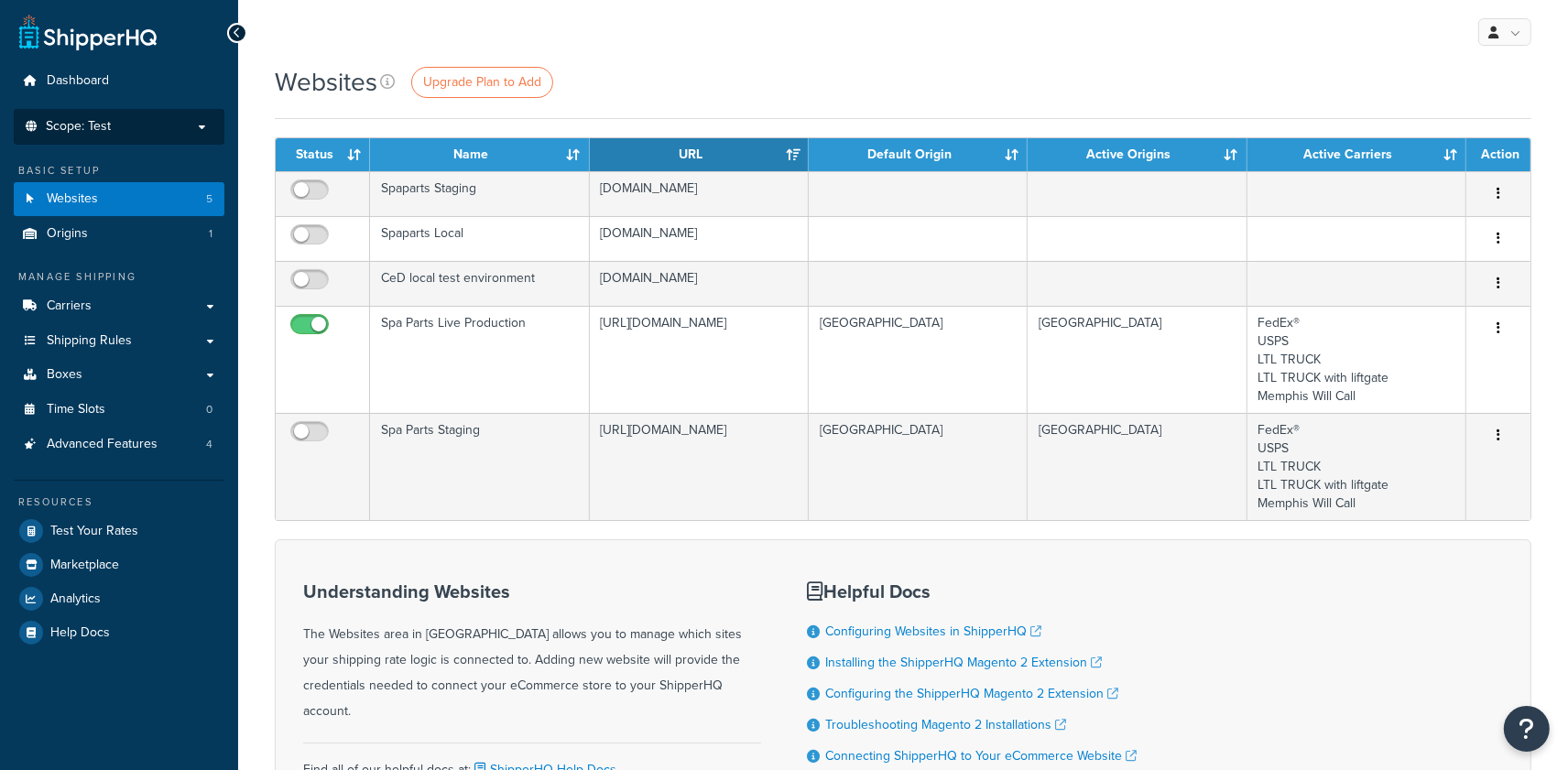
click at [136, 119] on p "Scope: Test" at bounding box center [119, 127] width 194 height 16
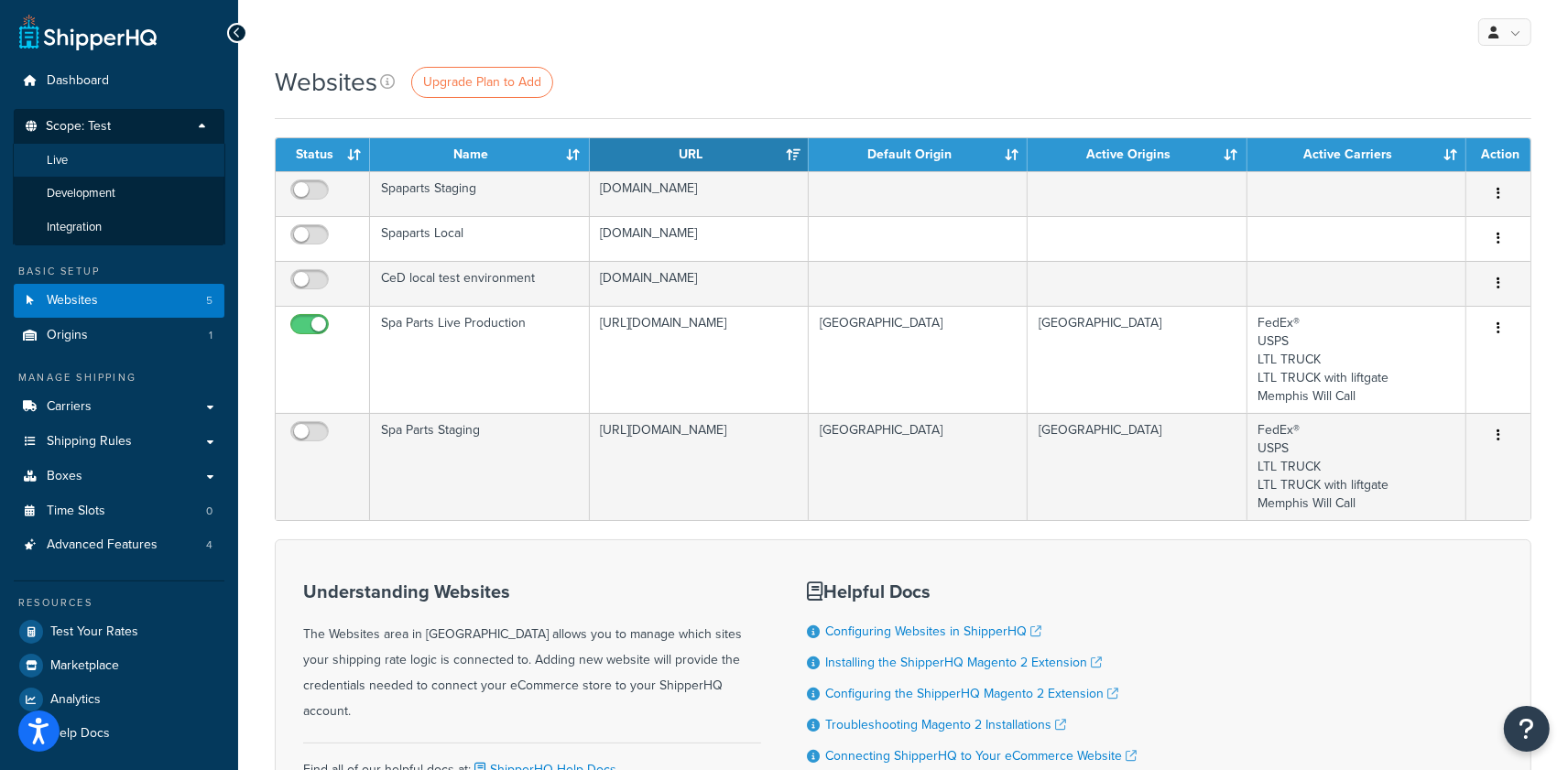
click at [119, 161] on li "Live" at bounding box center [119, 161] width 212 height 34
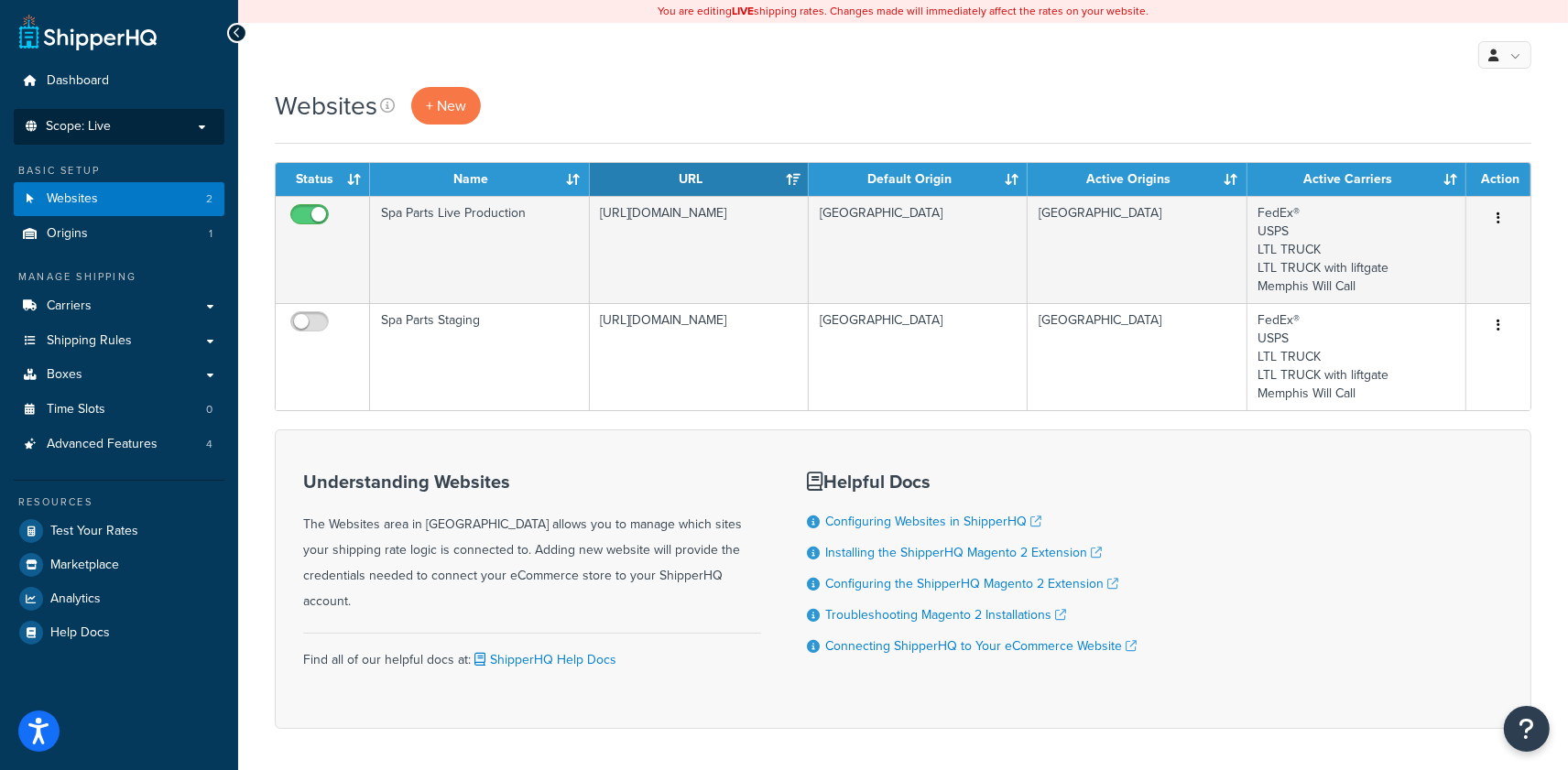
click at [174, 124] on p "Scope: Live" at bounding box center [119, 127] width 194 height 16
